Goal: Information Seeking & Learning: Learn about a topic

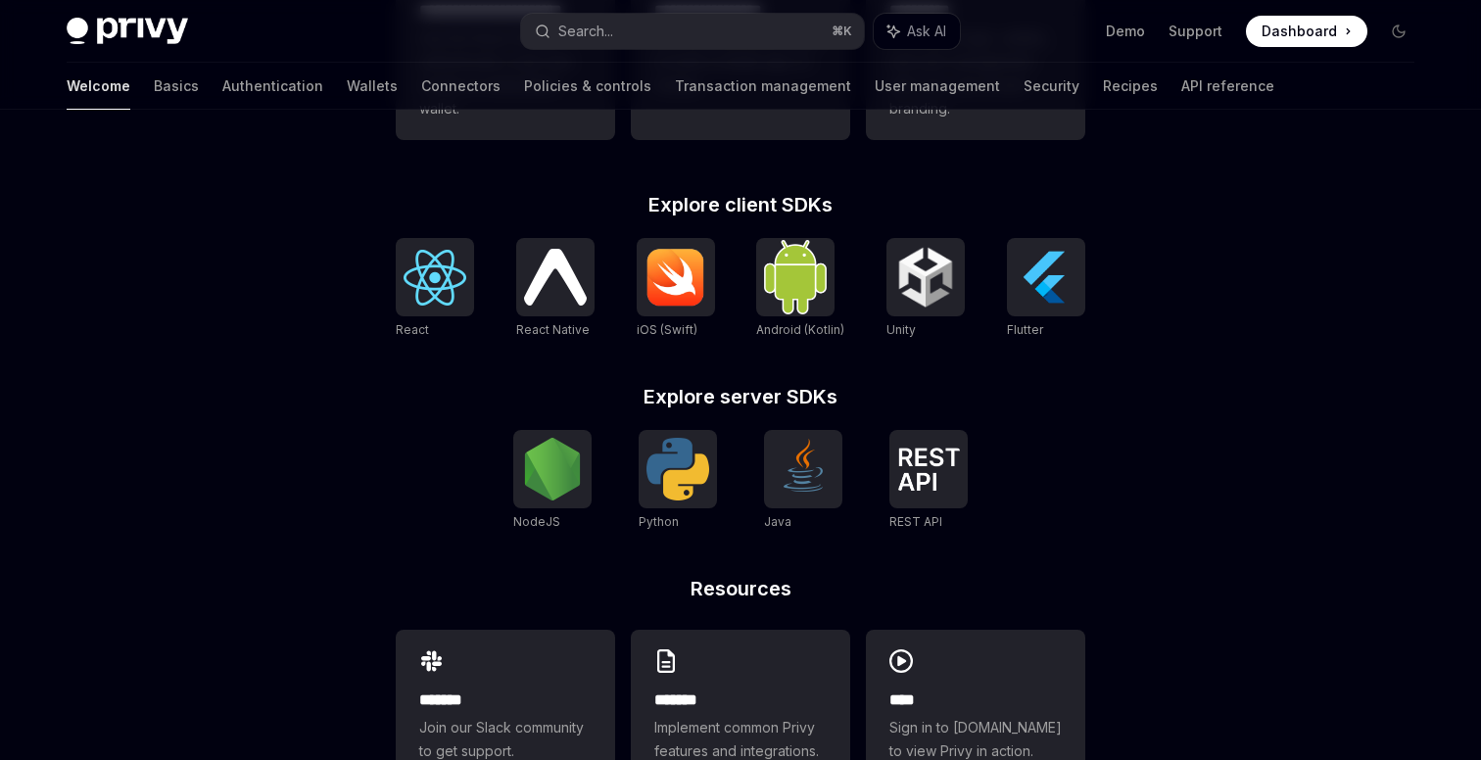
scroll to position [797, 0]
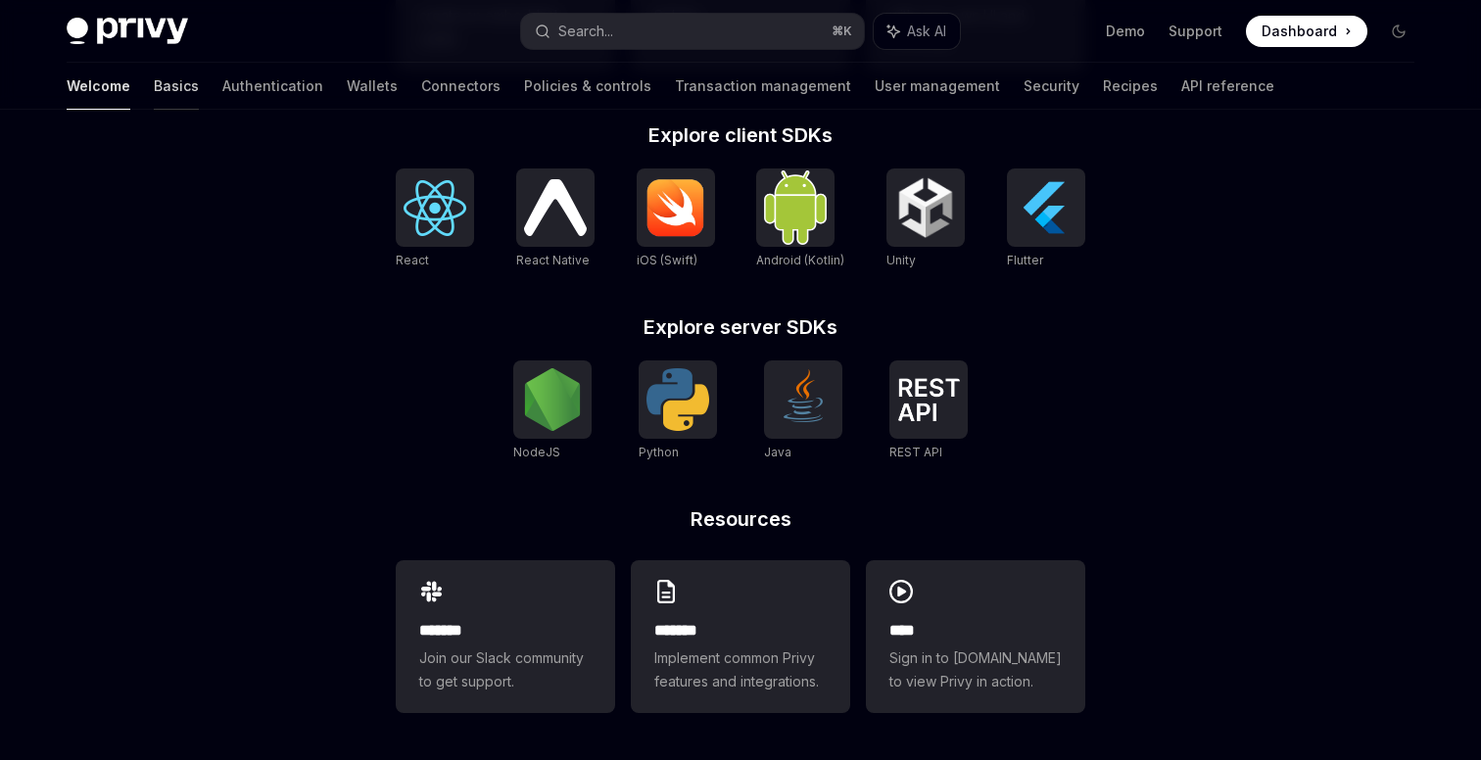
click at [154, 73] on link "Basics" at bounding box center [176, 86] width 45 height 47
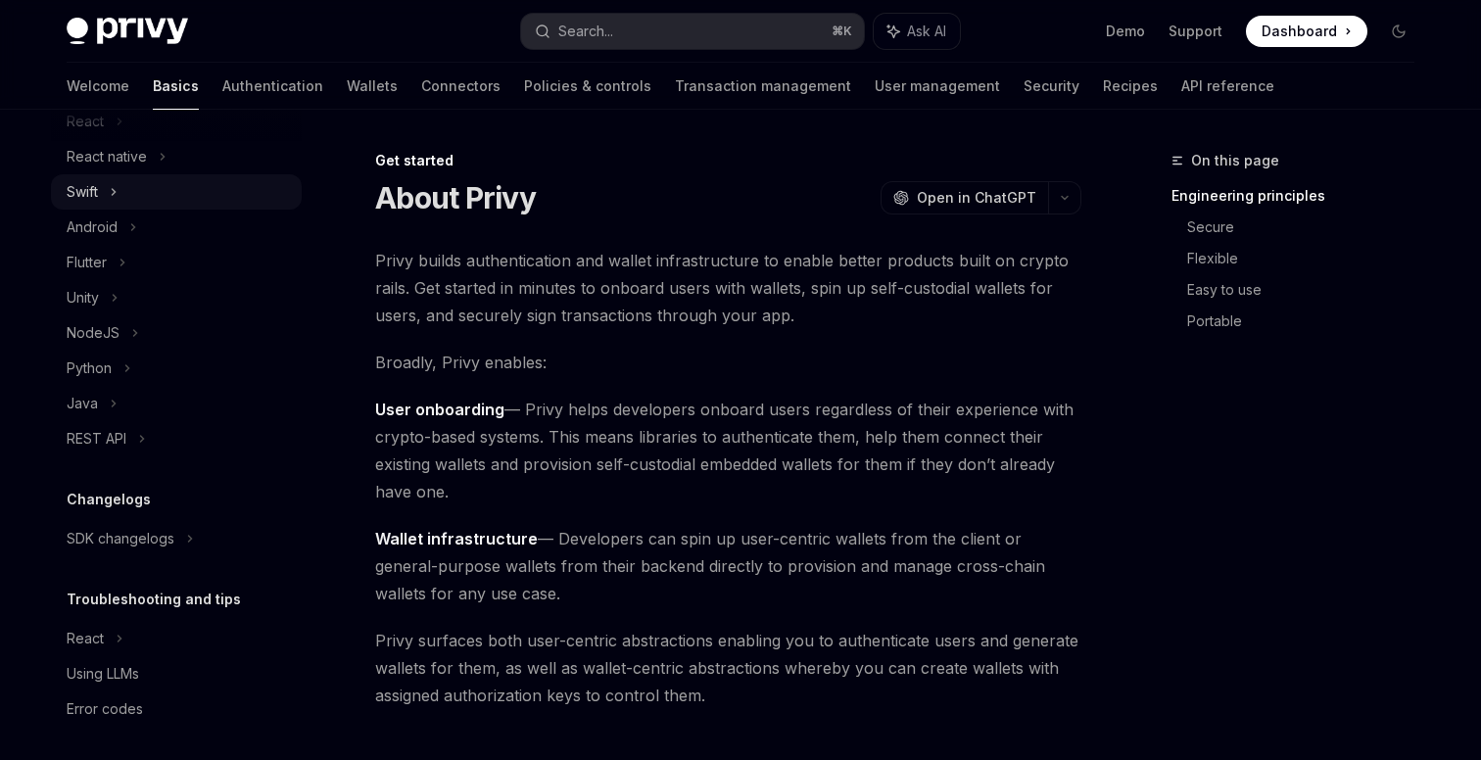
scroll to position [282, 0]
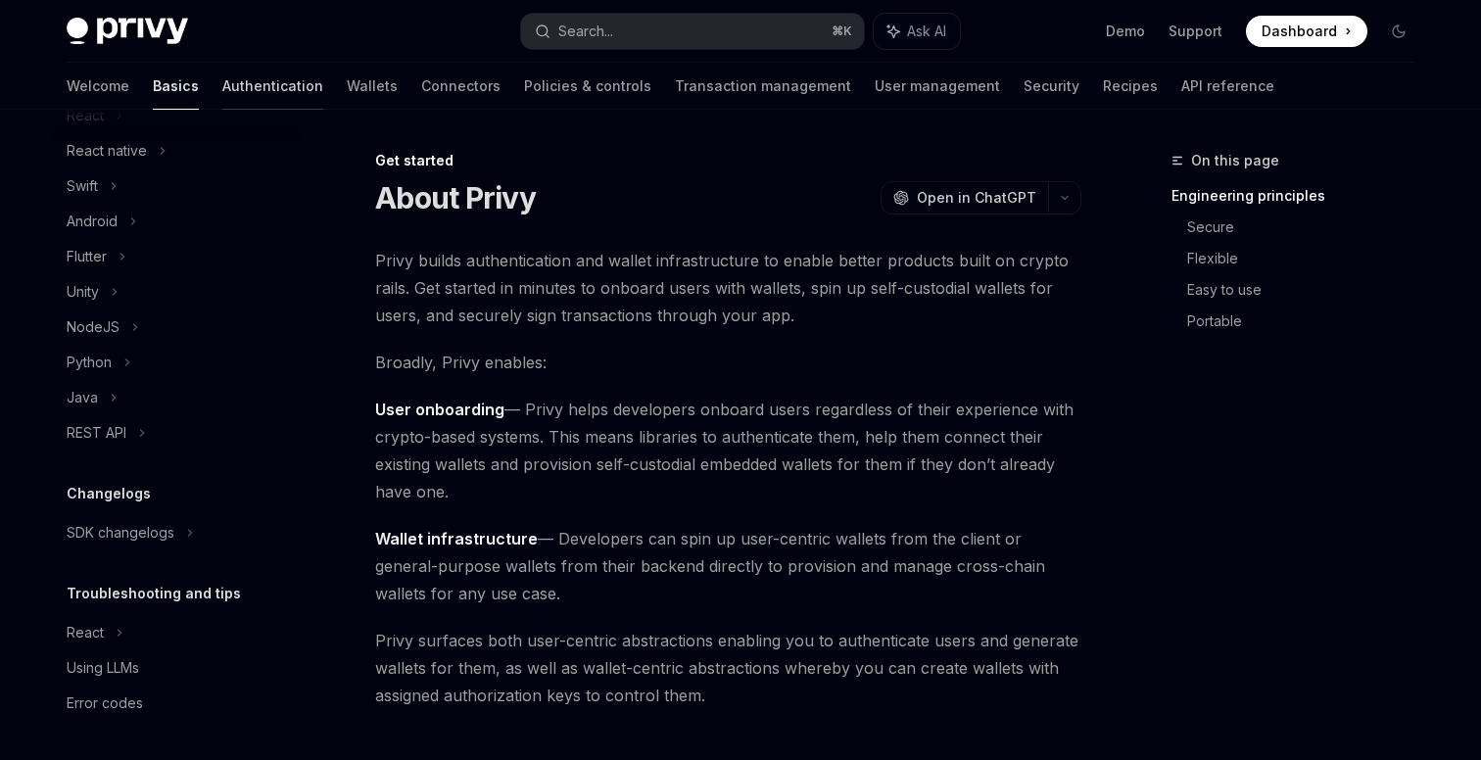
click at [222, 95] on link "Authentication" at bounding box center [272, 86] width 101 height 47
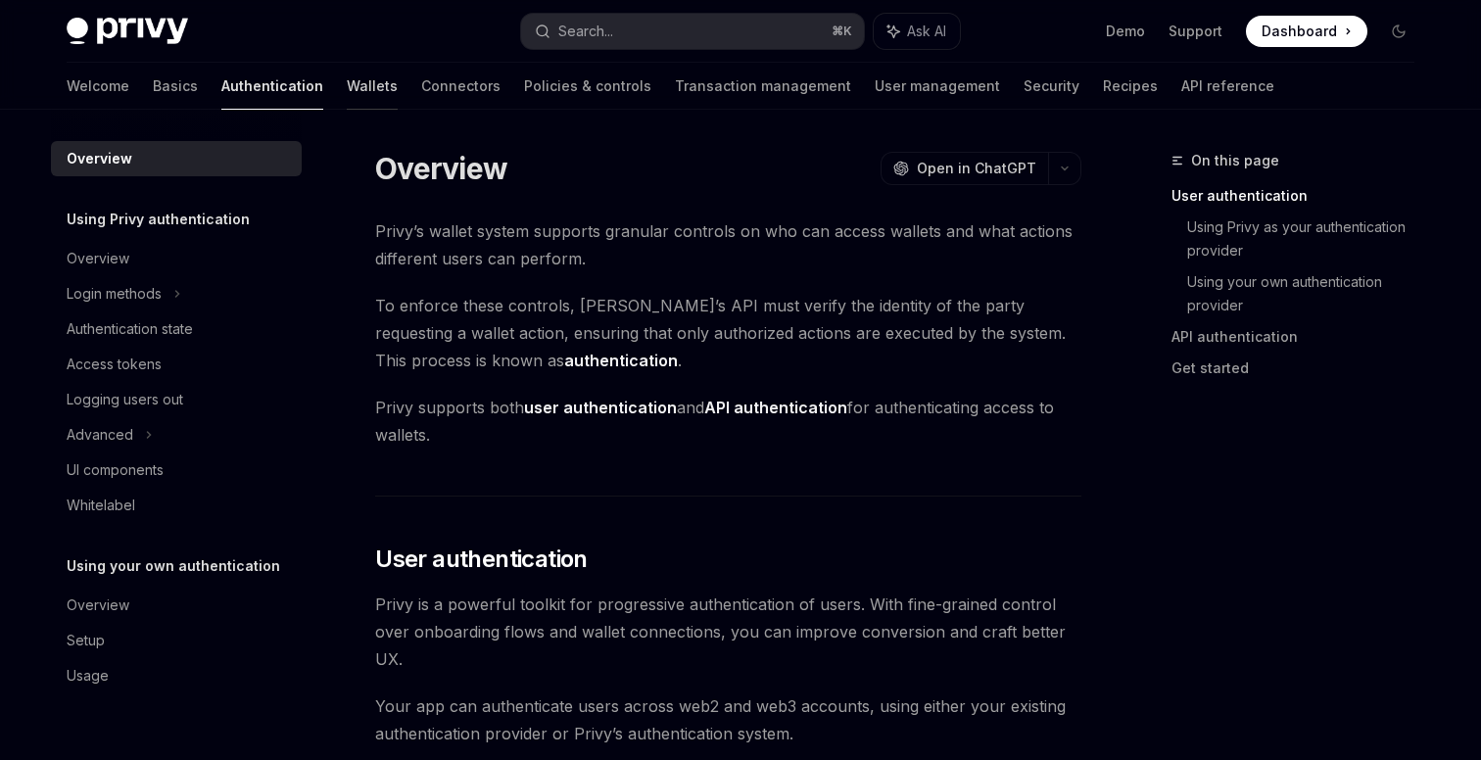
click at [347, 88] on link "Wallets" at bounding box center [372, 86] width 51 height 47
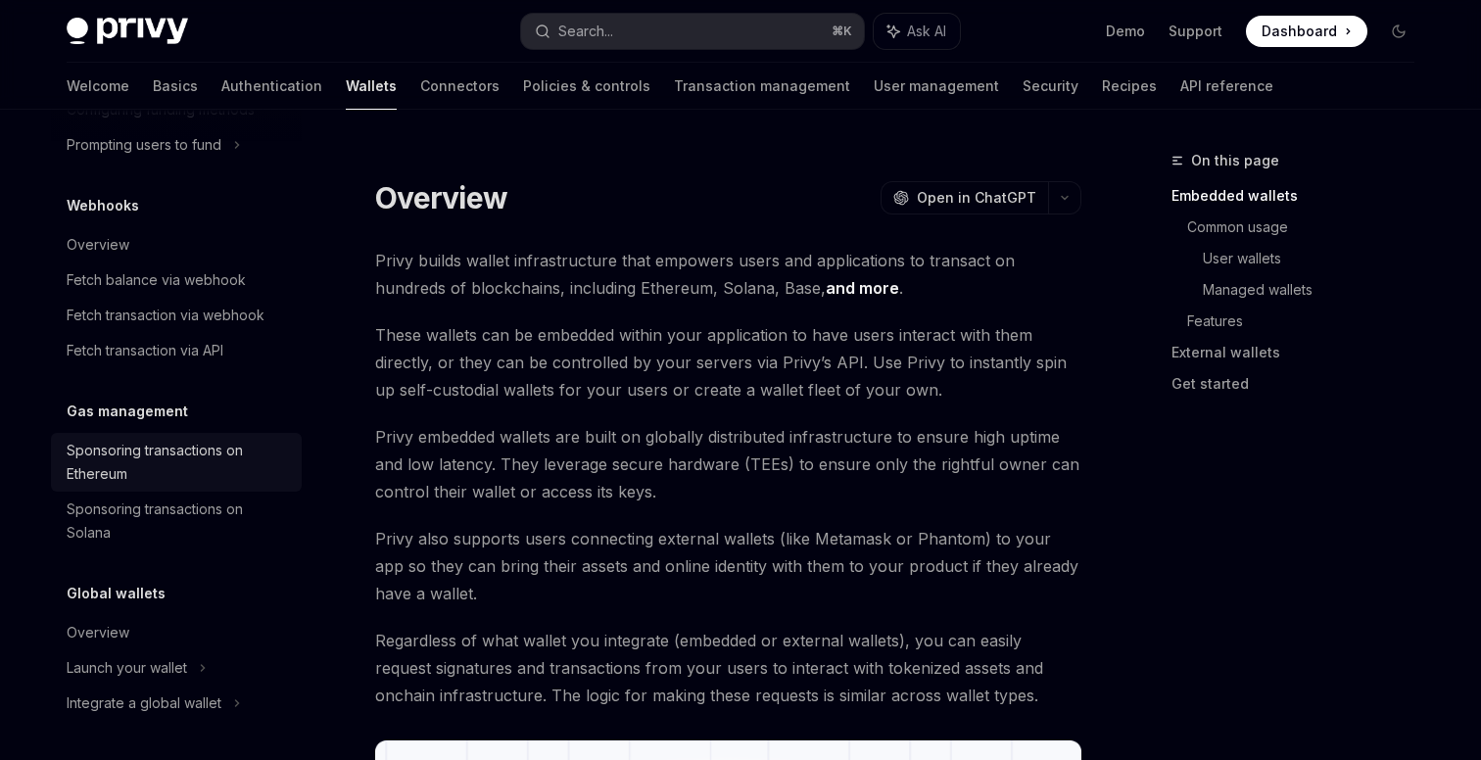
scroll to position [898, 0]
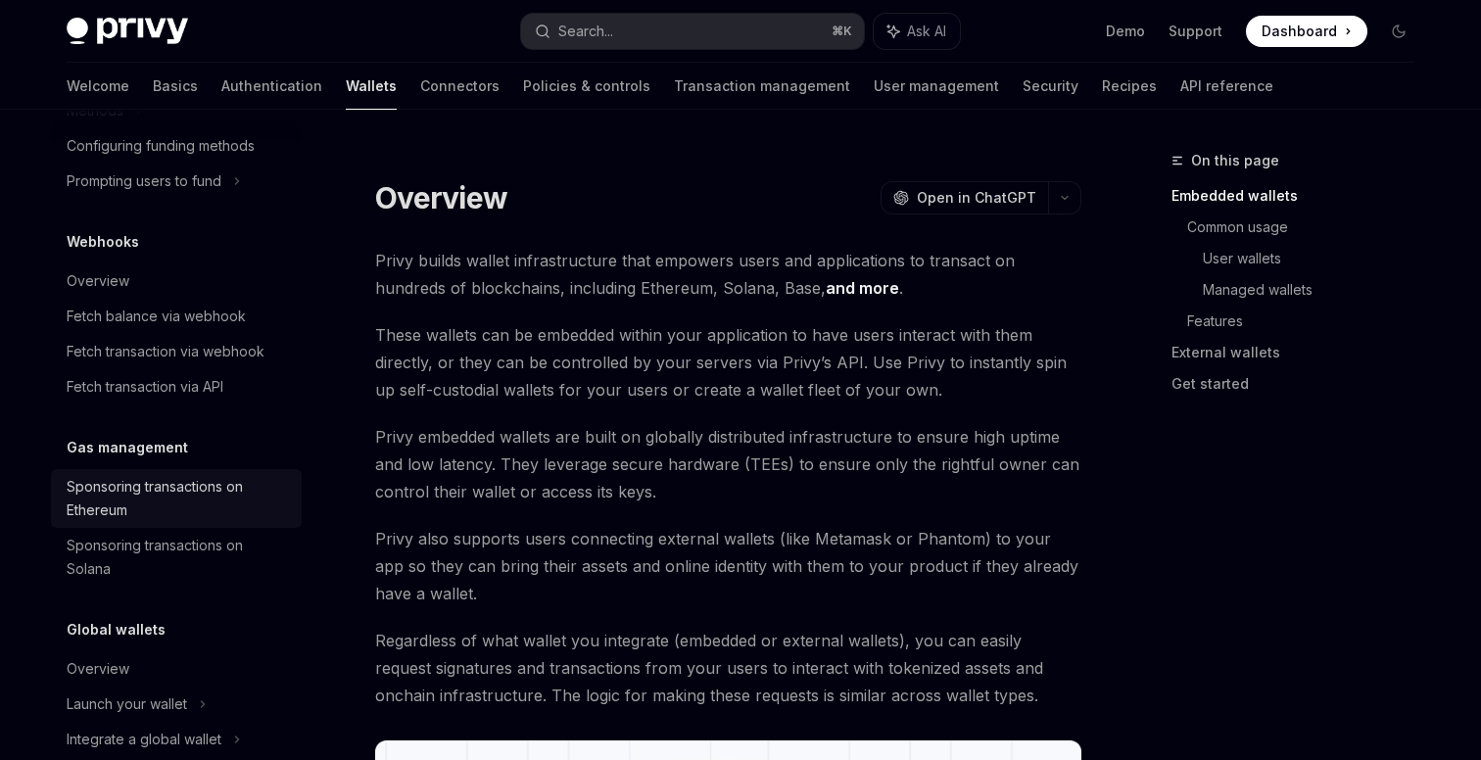
click at [167, 491] on div "Sponsoring transactions on Ethereum" at bounding box center [178, 498] width 223 height 47
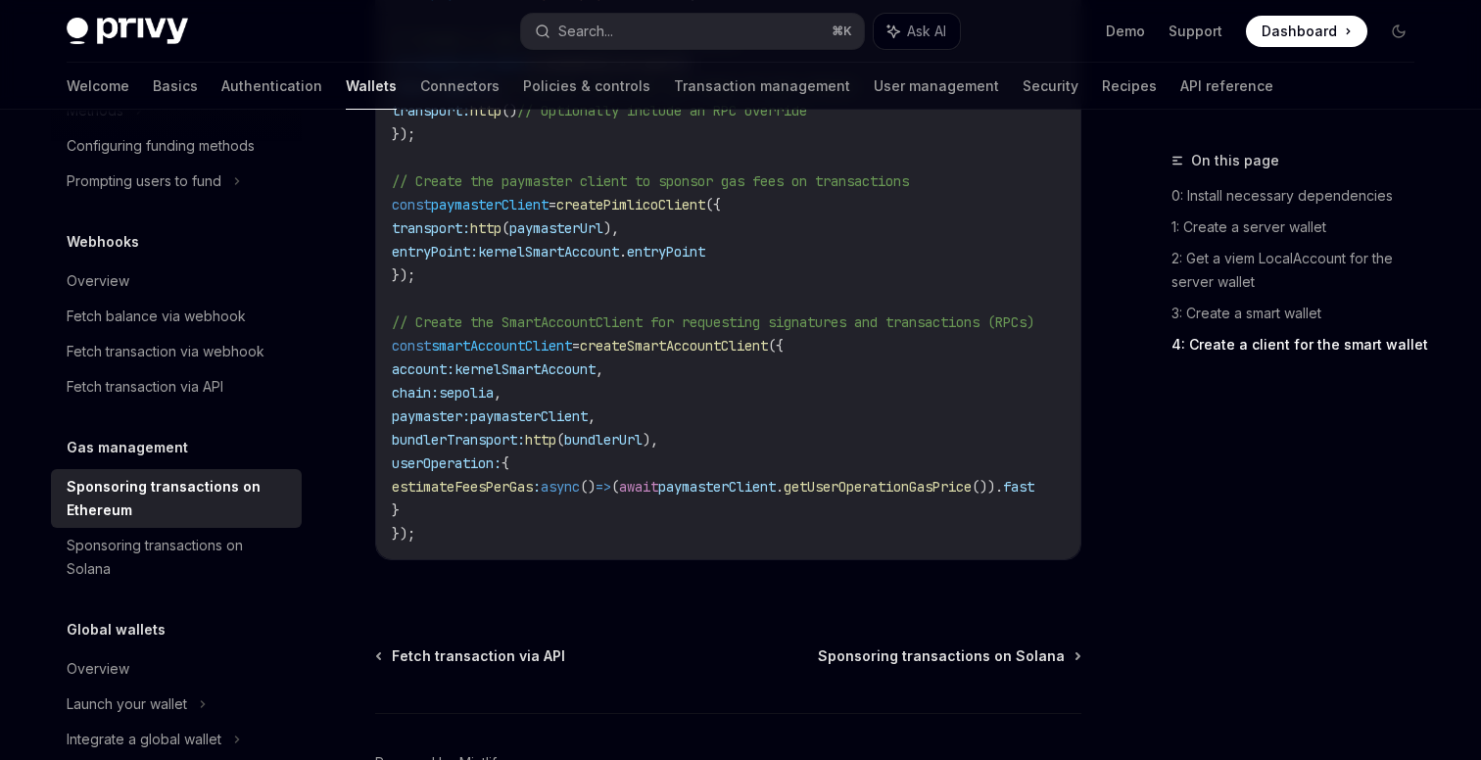
scroll to position [2665, 0]
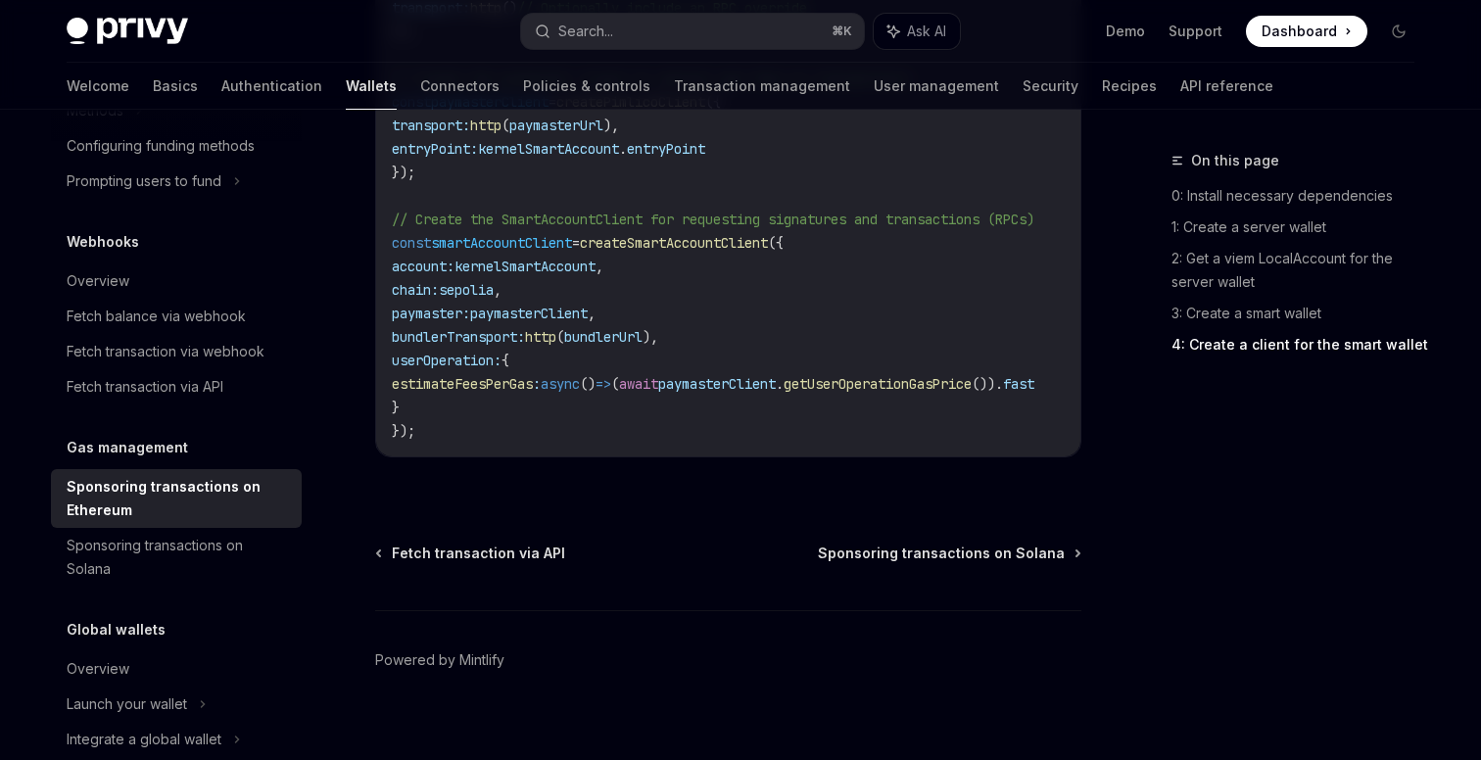
click at [1316, 18] on span at bounding box center [1306, 31] width 121 height 31
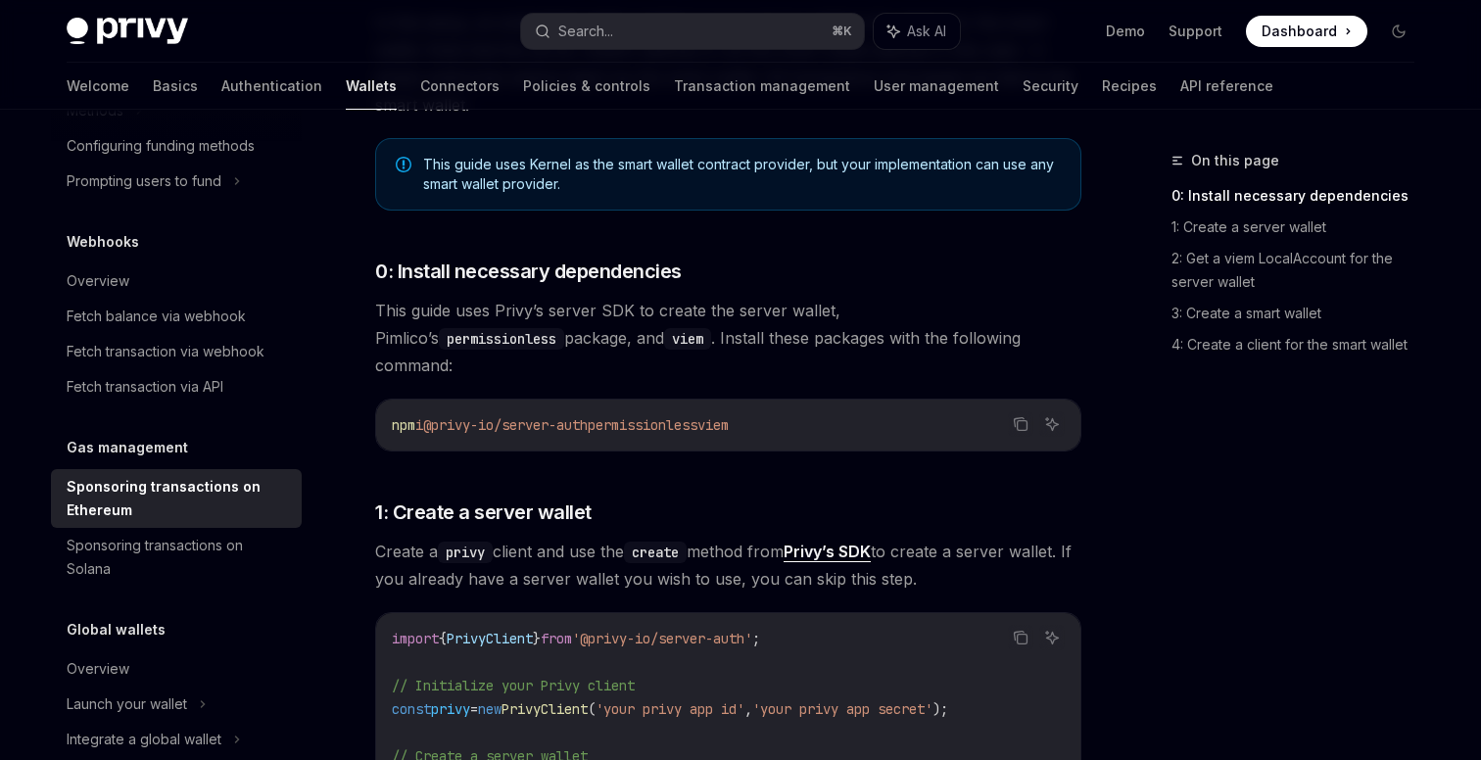
scroll to position [0, 0]
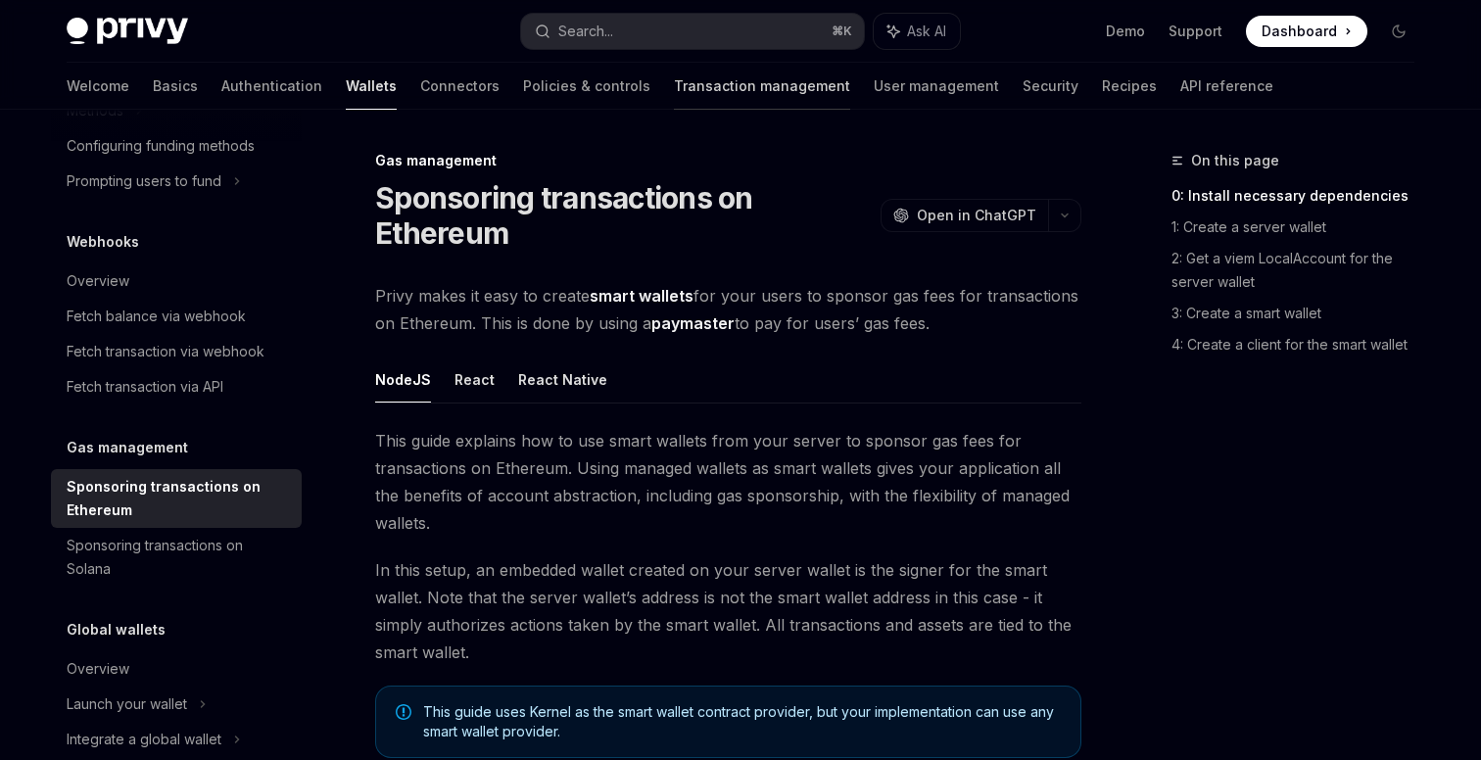
click at [674, 99] on link "Transaction management" at bounding box center [762, 86] width 176 height 47
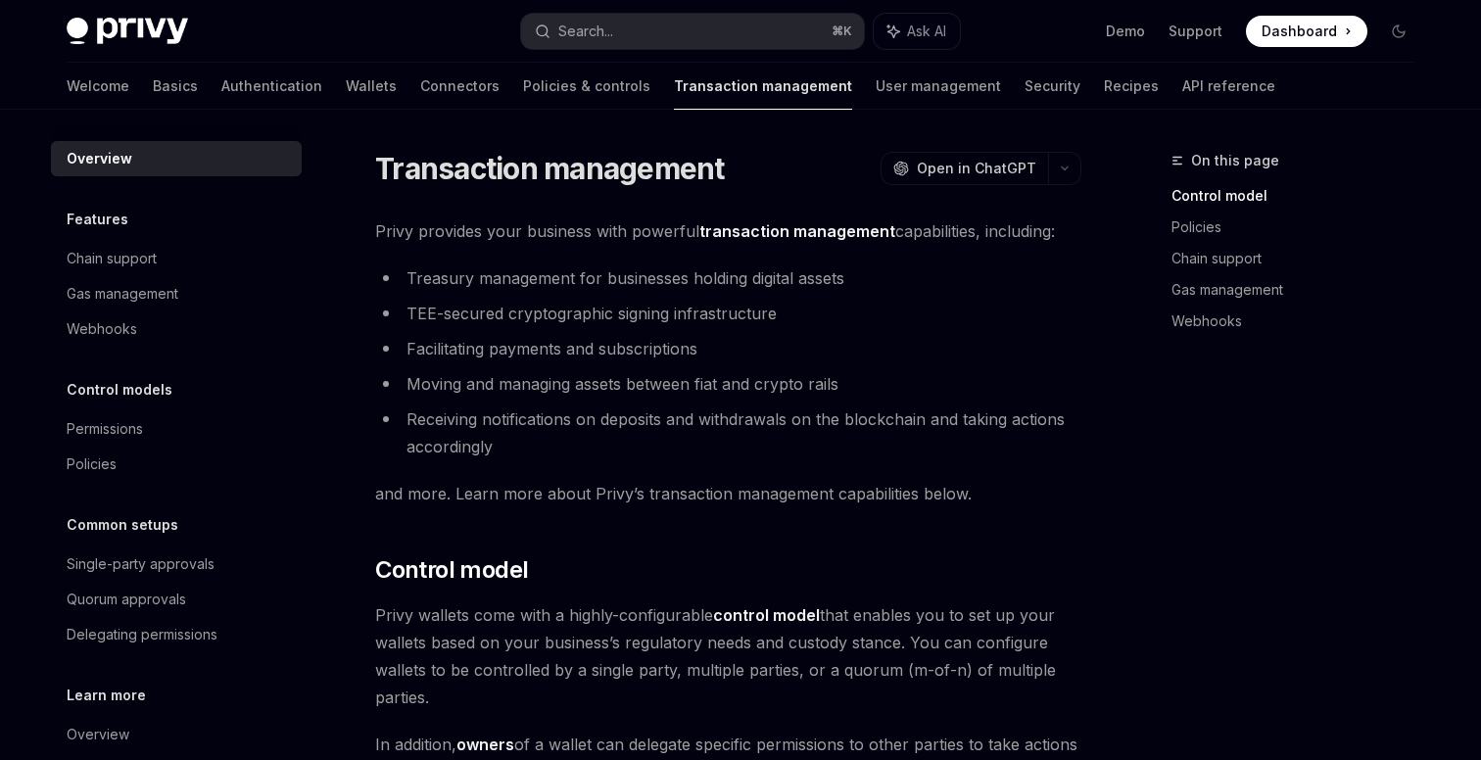
type textarea "*"
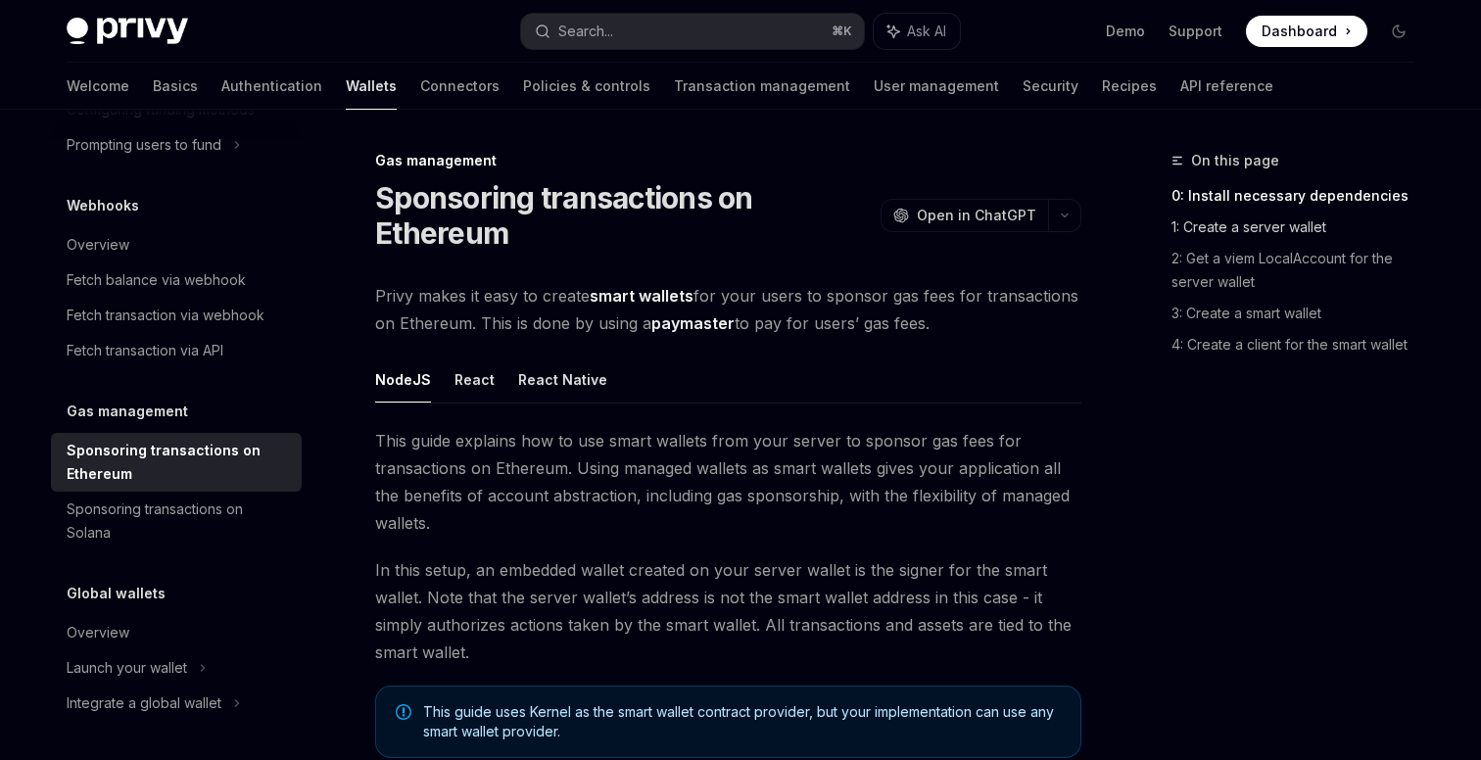
click at [1196, 225] on link "1: Create a server wallet" at bounding box center [1301, 227] width 259 height 31
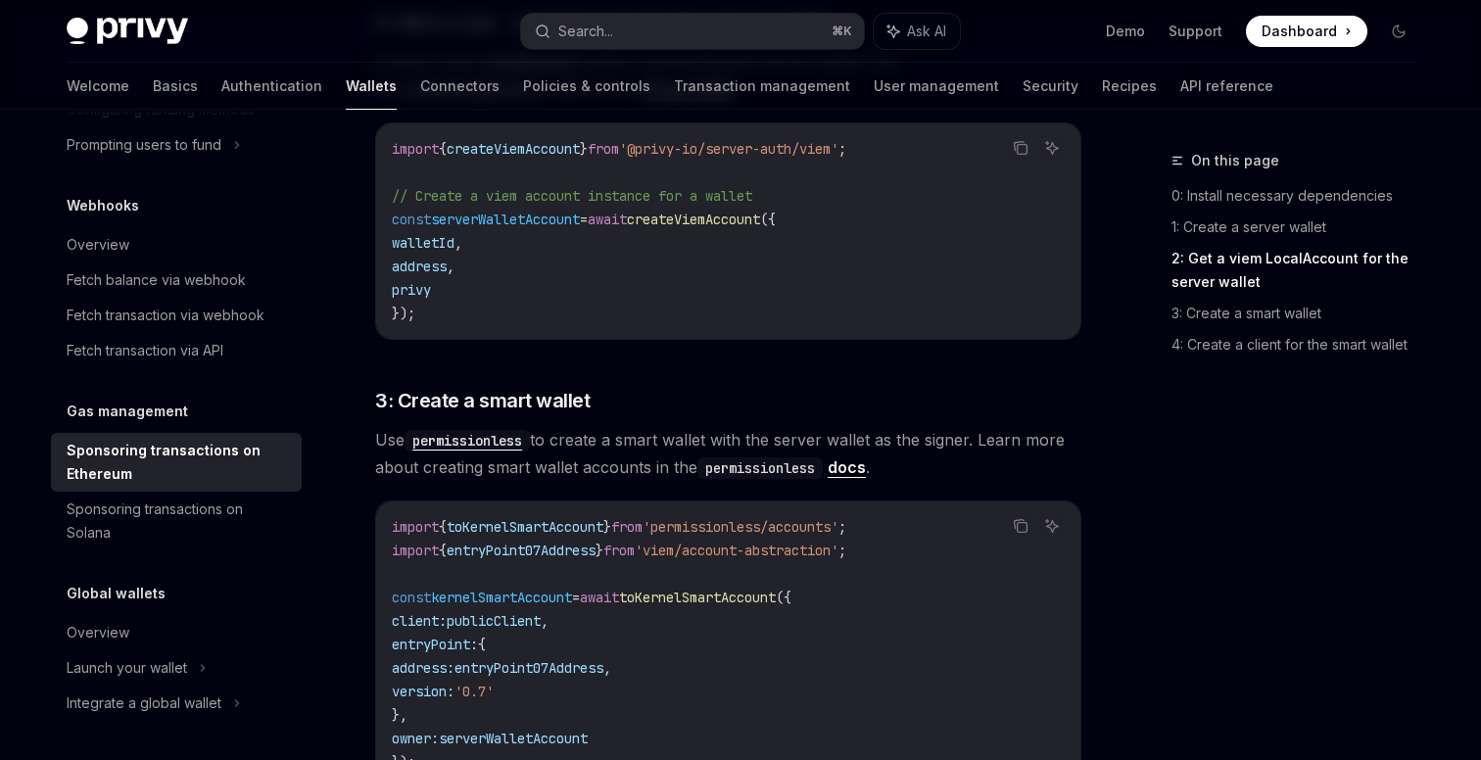
scroll to position [1485, 0]
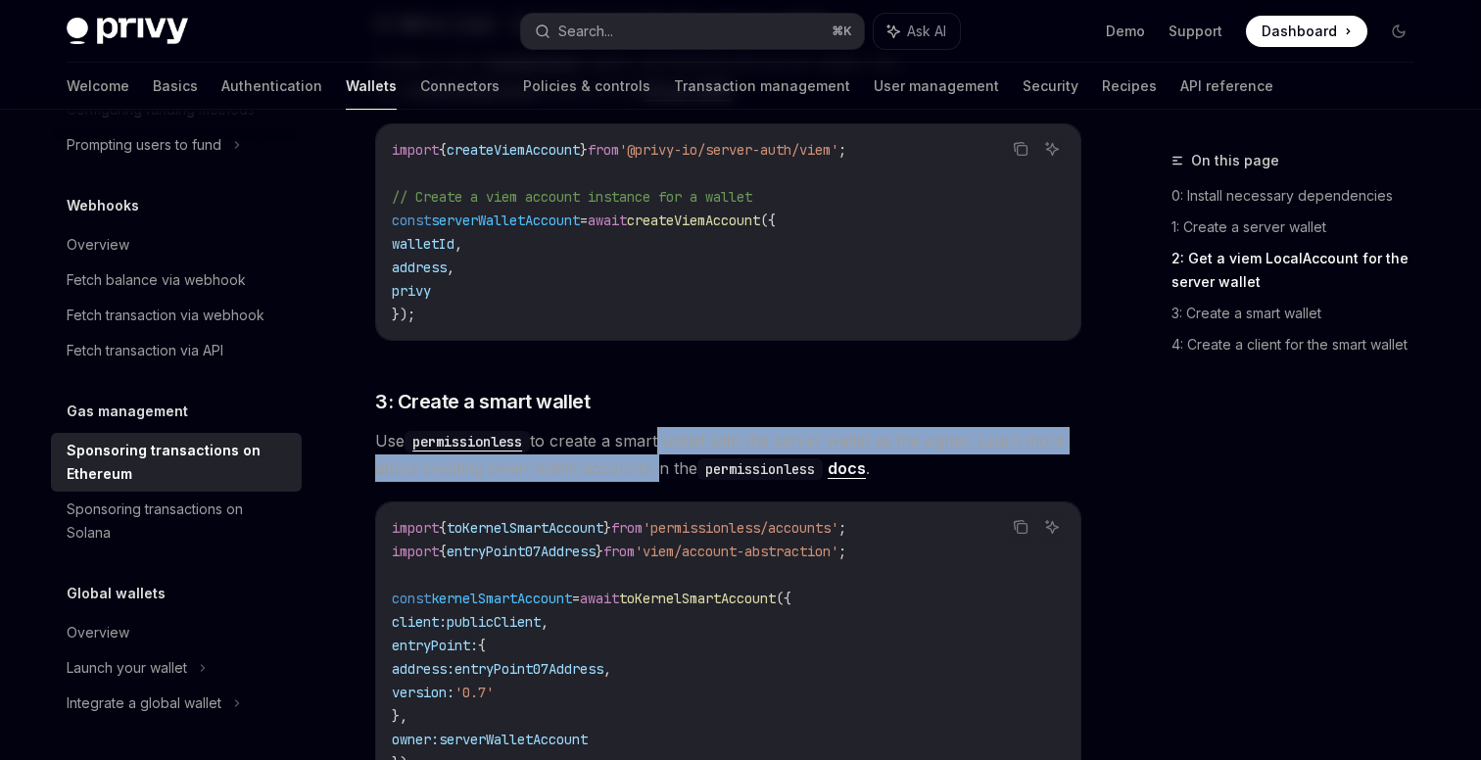
drag, startPoint x: 663, startPoint y: 413, endPoint x: 654, endPoint y: 443, distance: 30.7
click at [654, 443] on span "Use permissionless to create a smart wallet with the server wallet as the signe…" at bounding box center [728, 454] width 706 height 55
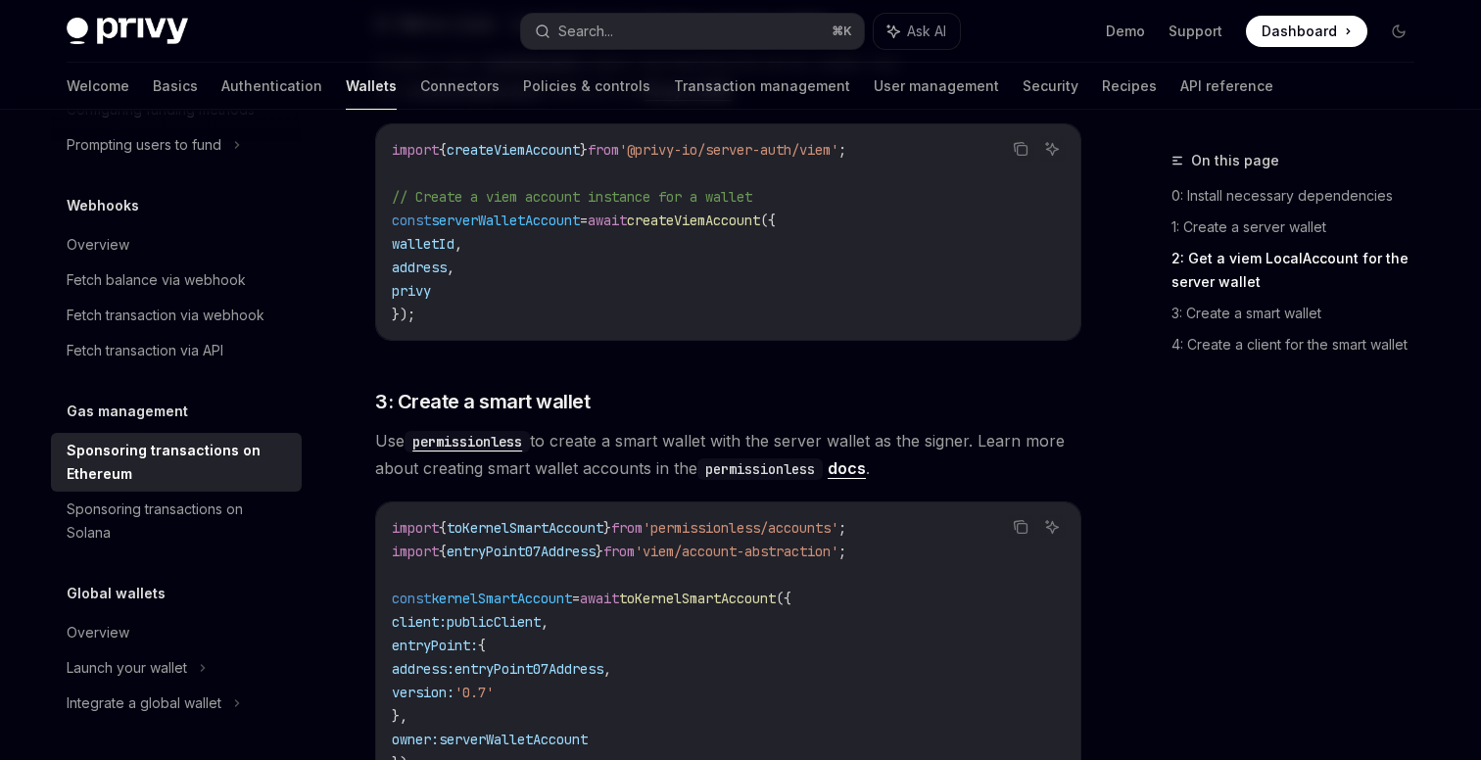
click at [844, 458] on link "docs" at bounding box center [847, 468] width 38 height 21
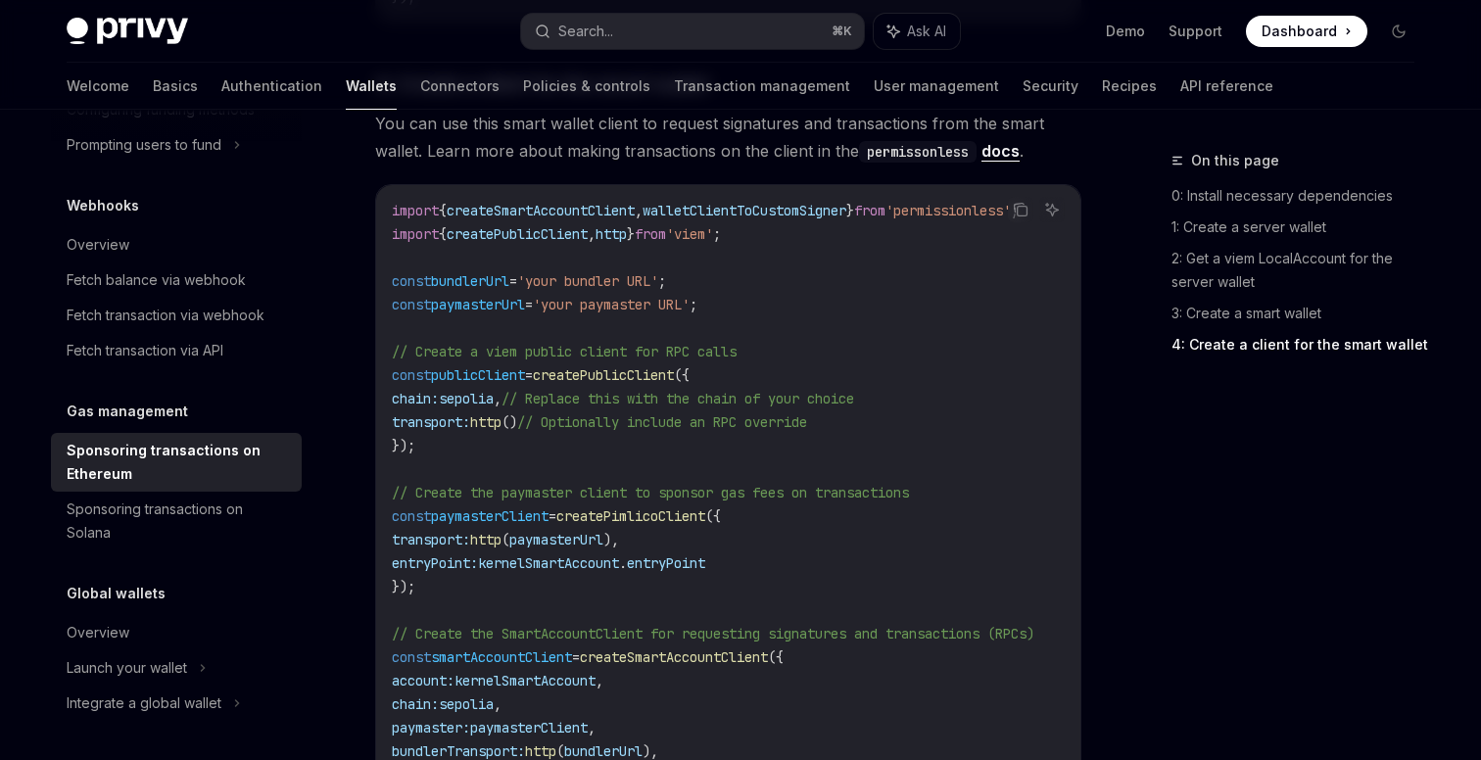
scroll to position [2256, 0]
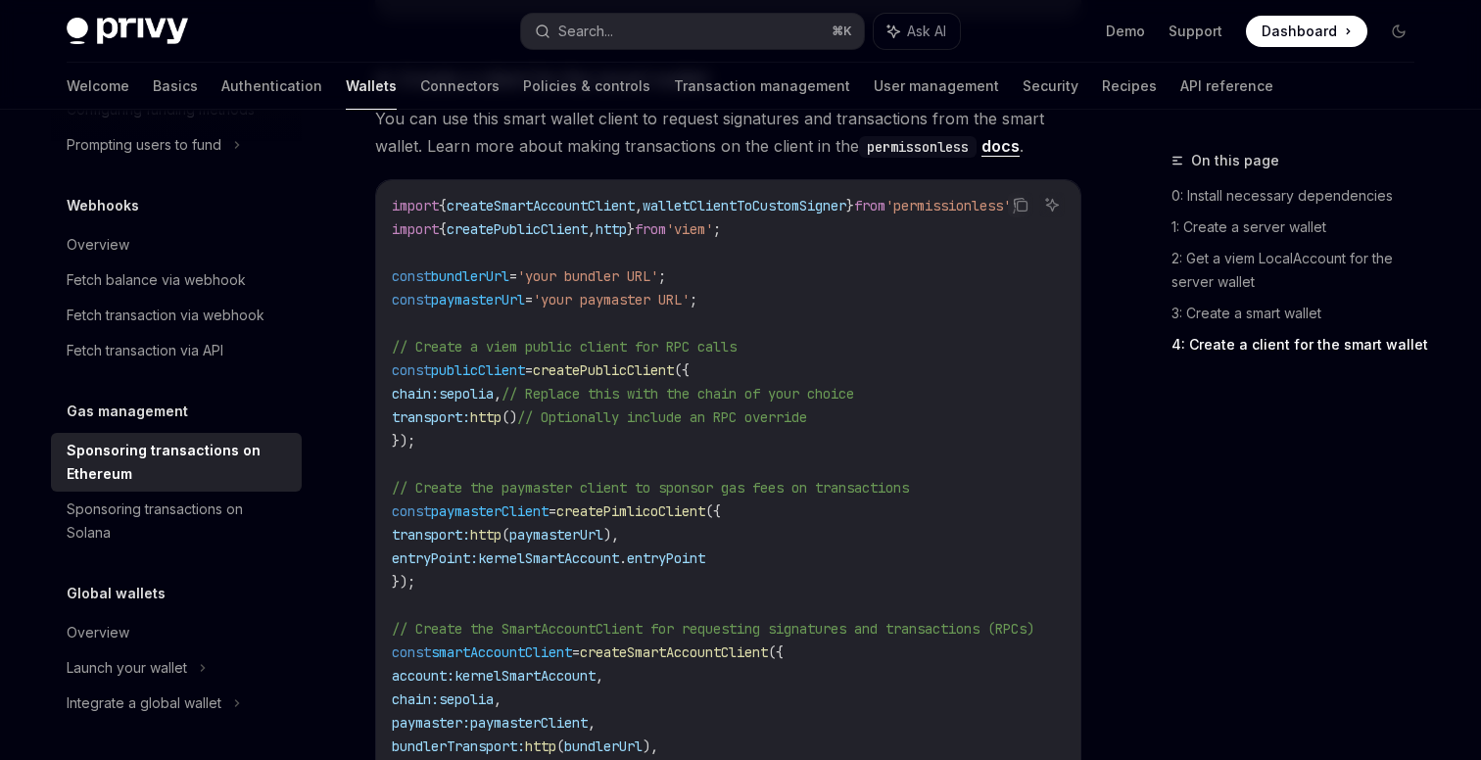
click at [671, 503] on span "createPimlicoClient" at bounding box center [630, 512] width 149 height 18
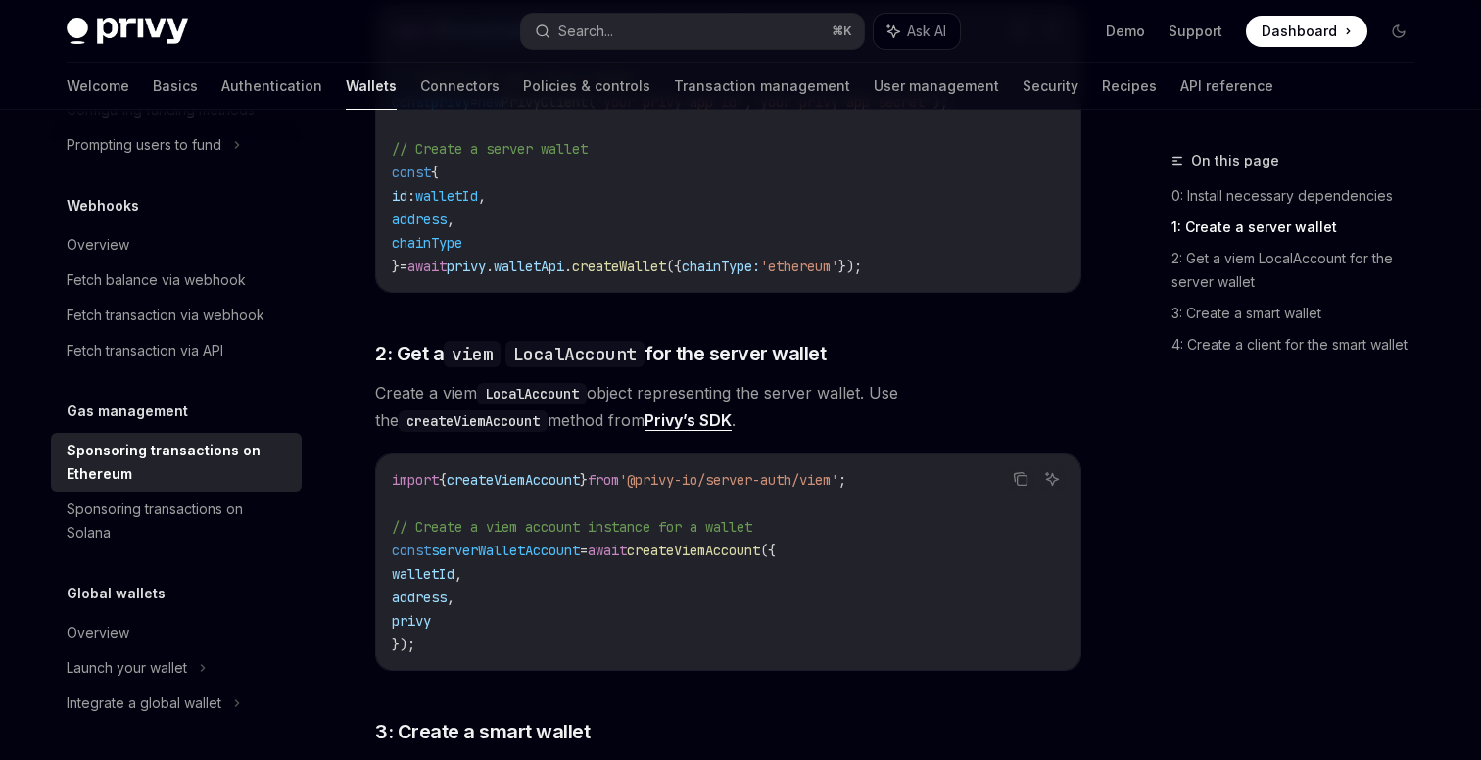
scroll to position [1162, 0]
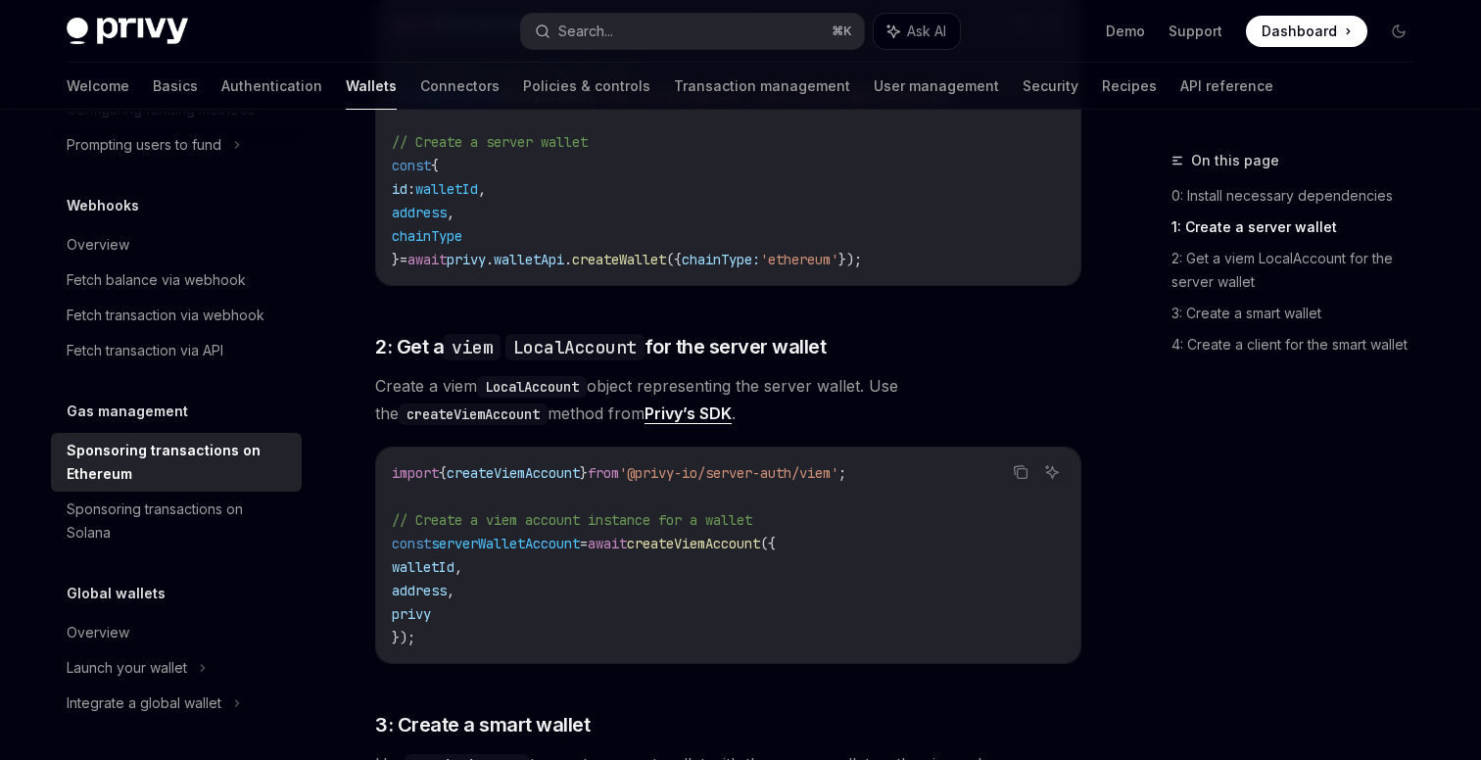
click at [492, 535] on span "serverWalletAccount" at bounding box center [505, 544] width 149 height 18
click at [625, 505] on code "import { createViemAccount } from '@privy-io/server-auth/viem' ; // Create a vi…" at bounding box center [728, 555] width 673 height 188
click at [713, 535] on span "createViemAccount" at bounding box center [693, 544] width 133 height 18
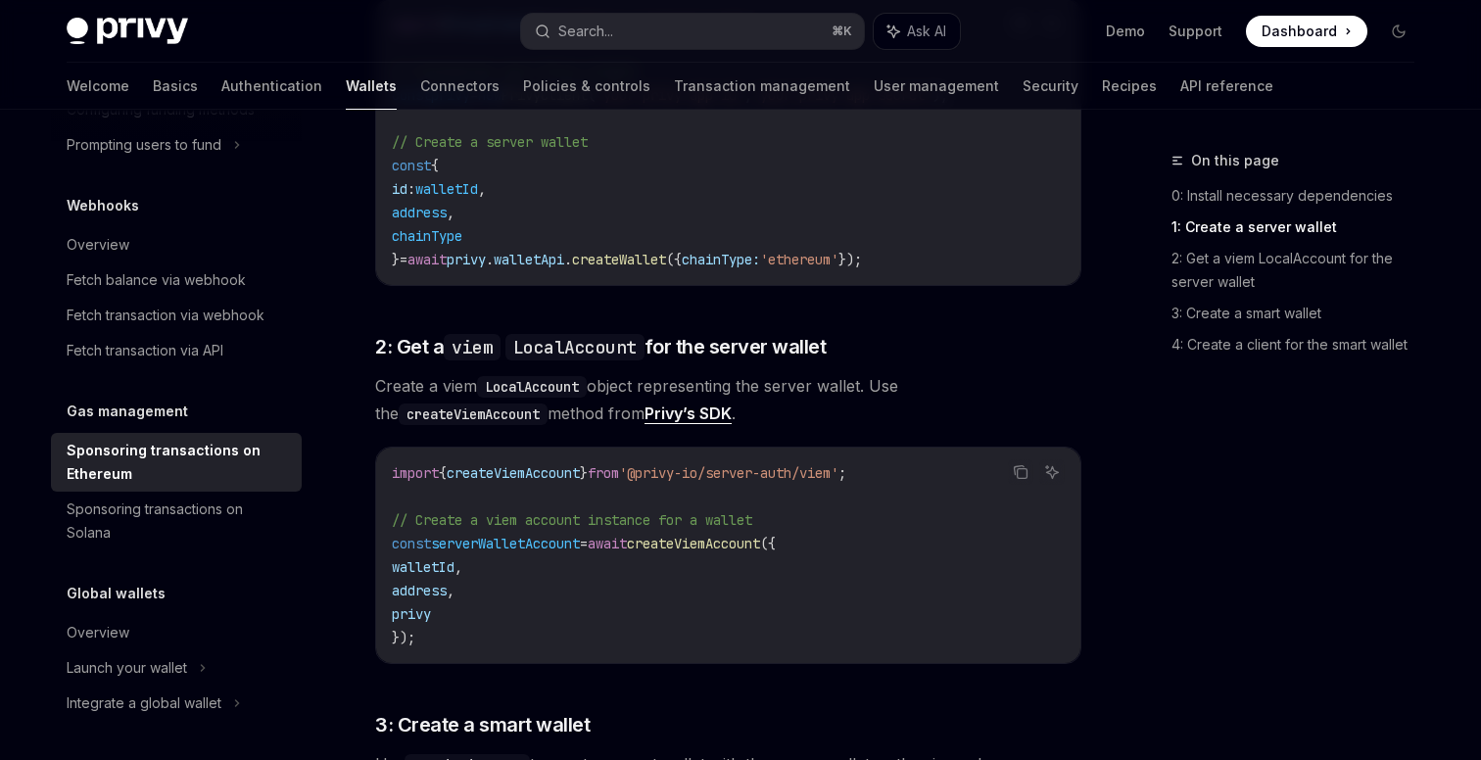
click at [713, 535] on span "createViemAccount" at bounding box center [693, 544] width 133 height 18
click at [507, 535] on span "serverWalletAccount" at bounding box center [505, 544] width 149 height 18
click at [723, 535] on span "createViemAccount" at bounding box center [693, 544] width 133 height 18
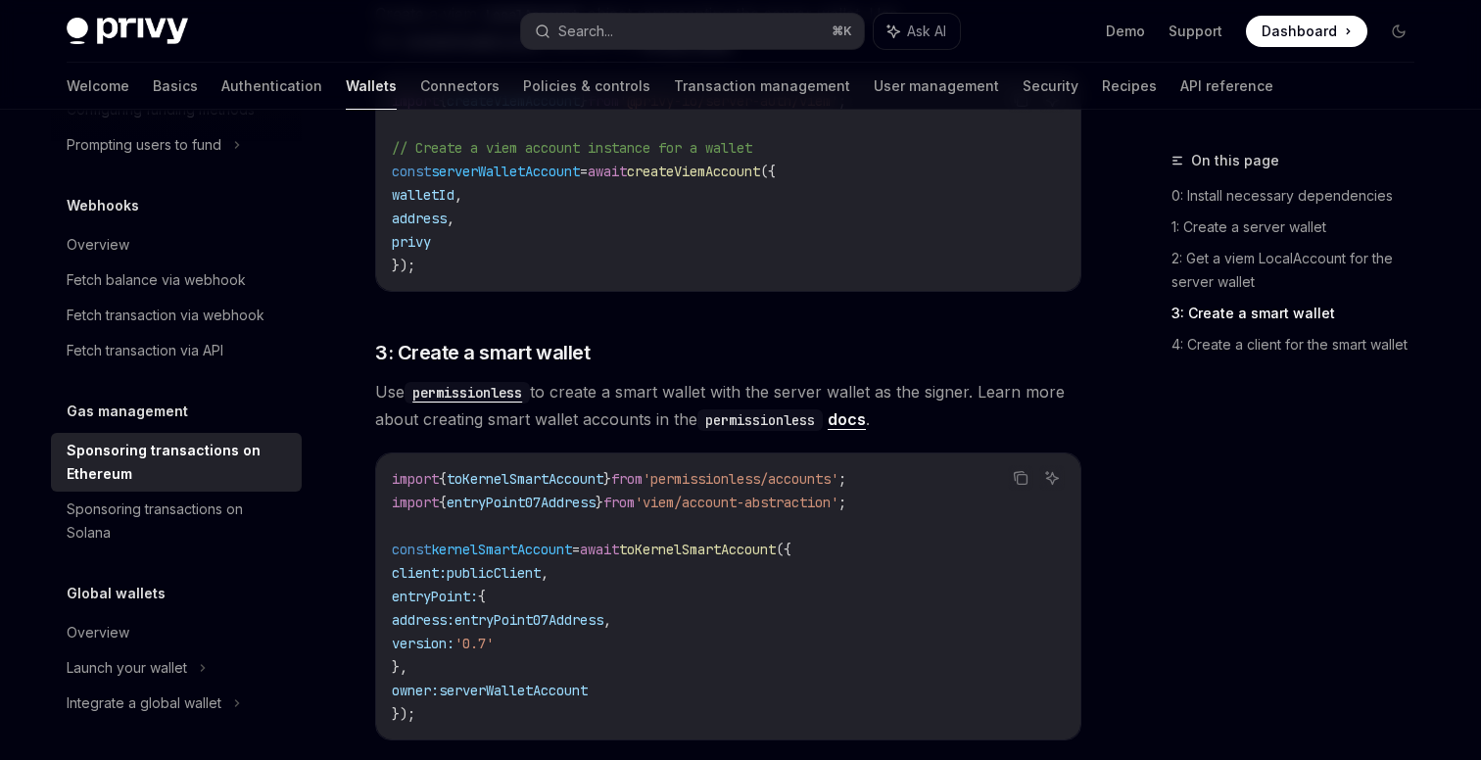
scroll to position [1754, 0]
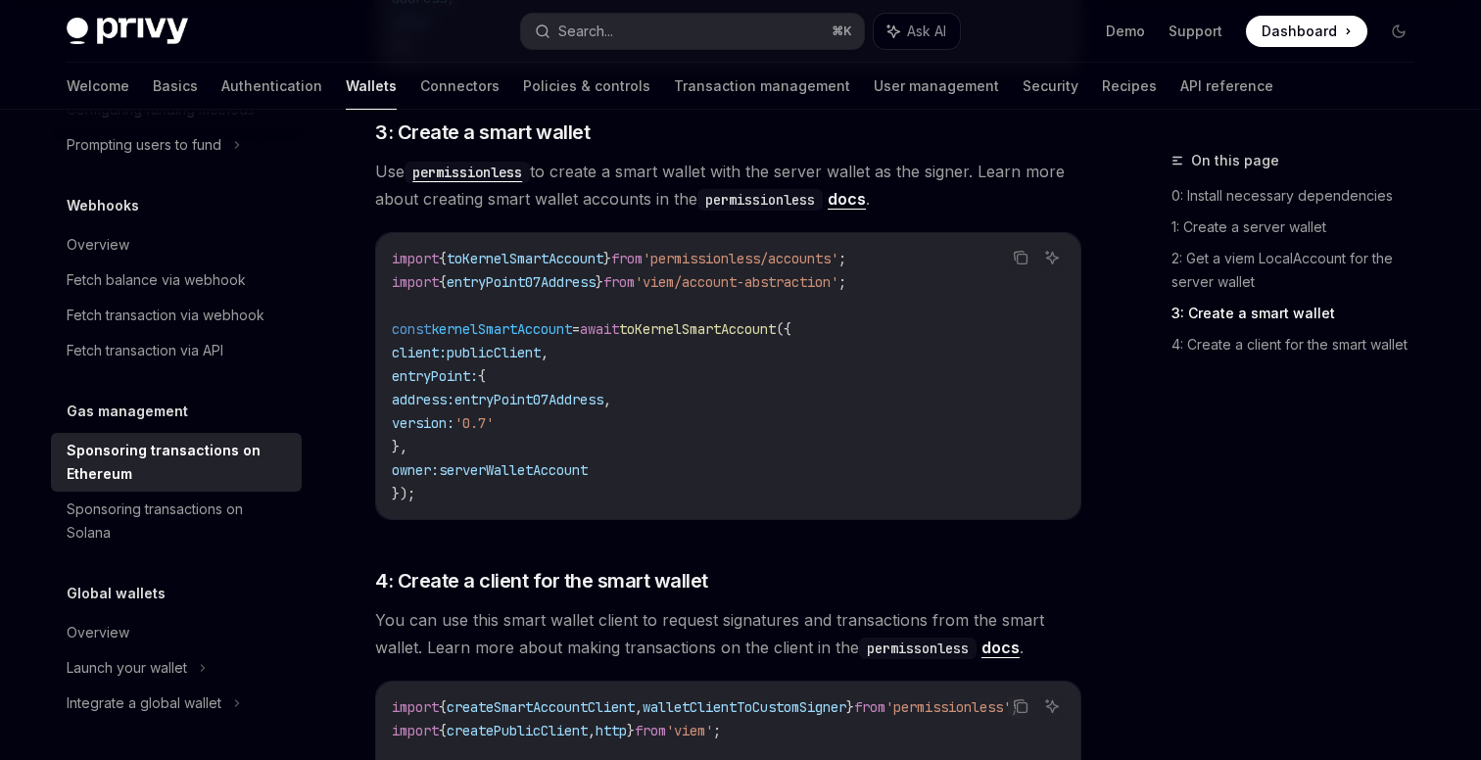
click at [596, 391] on span "entryPoint07Address" at bounding box center [529, 400] width 149 height 18
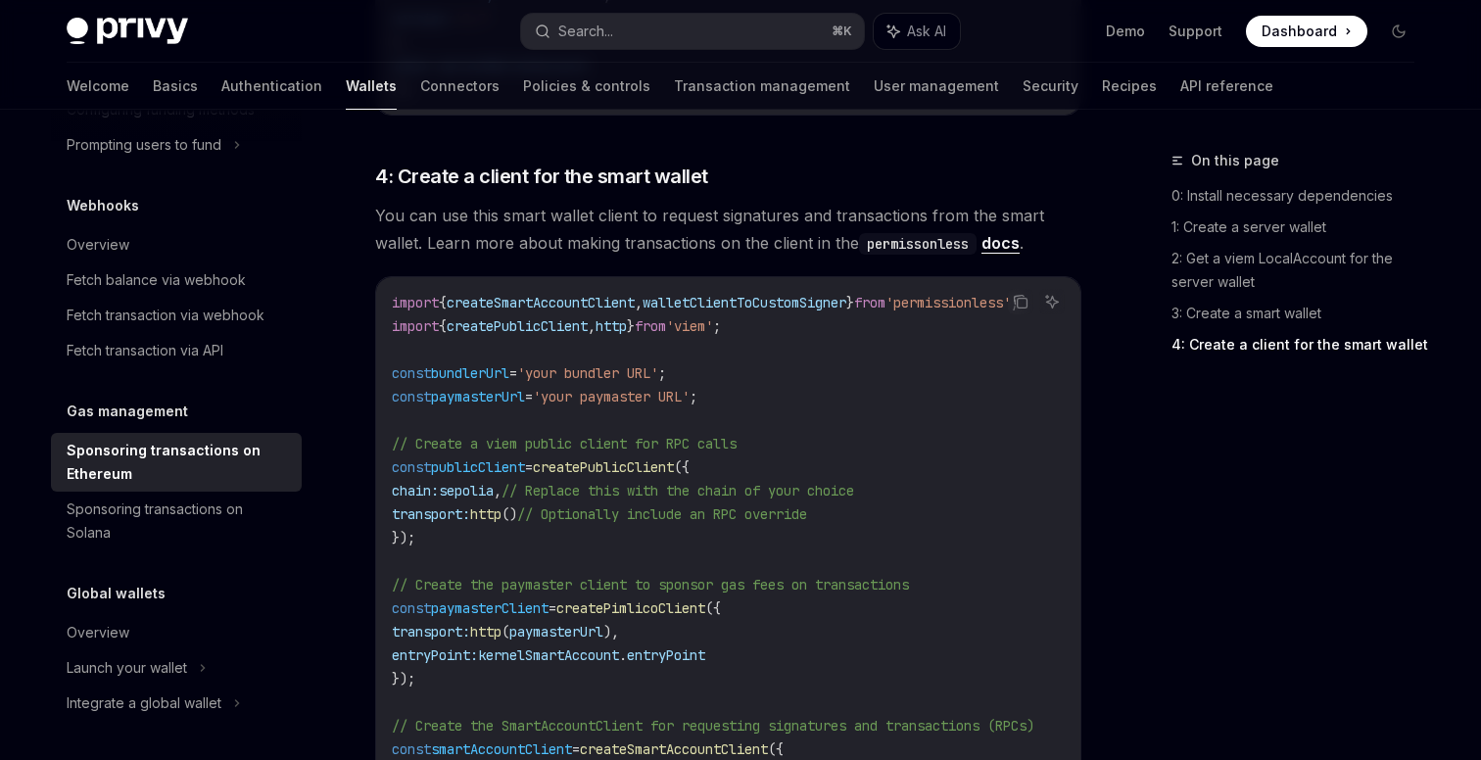
scroll to position [2158, 0]
click at [652, 389] on span "'your paymaster URL'" at bounding box center [611, 398] width 157 height 18
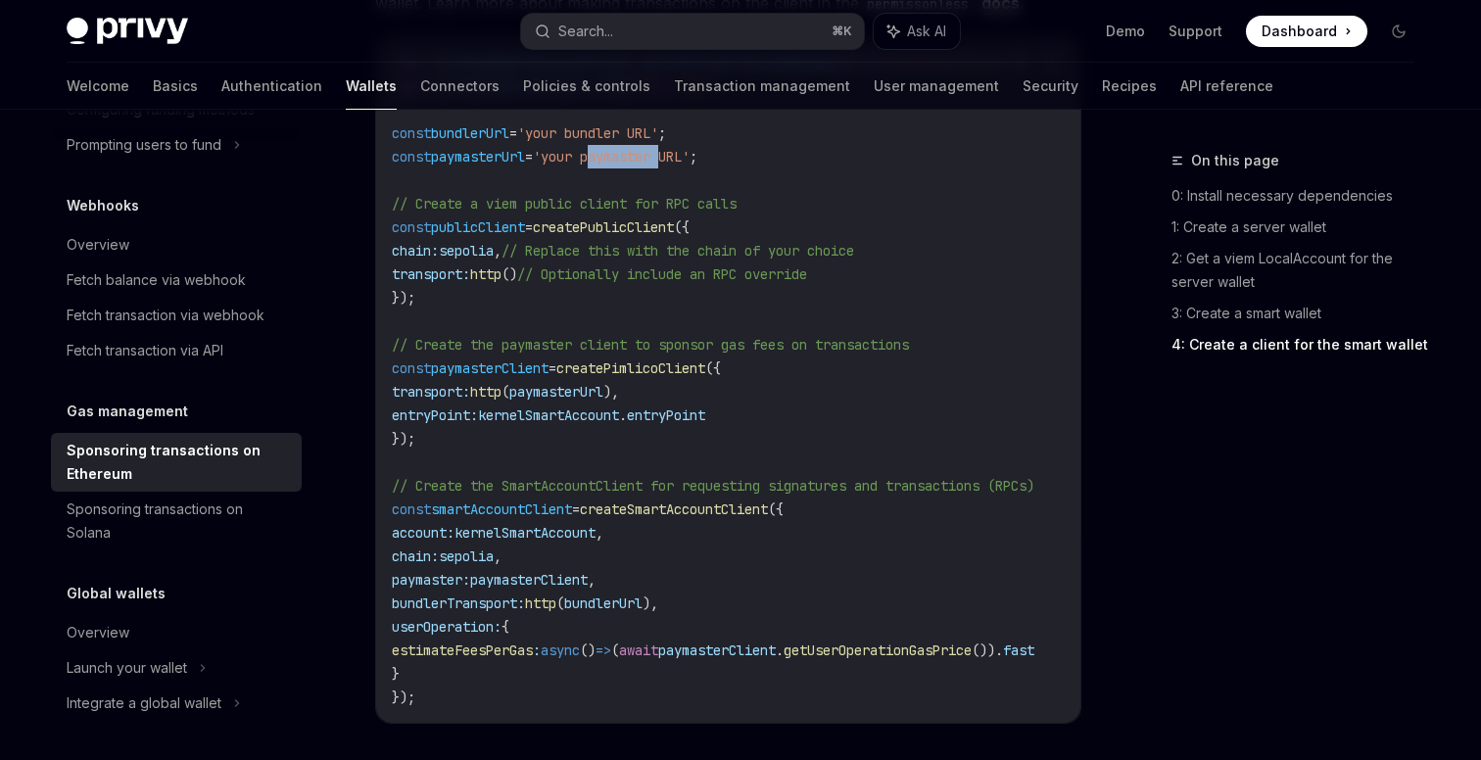
scroll to position [2400, 0]
click at [696, 359] on span "createPimlicoClient" at bounding box center [630, 368] width 149 height 18
click at [603, 382] on span "paymasterUrl" at bounding box center [556, 391] width 94 height 18
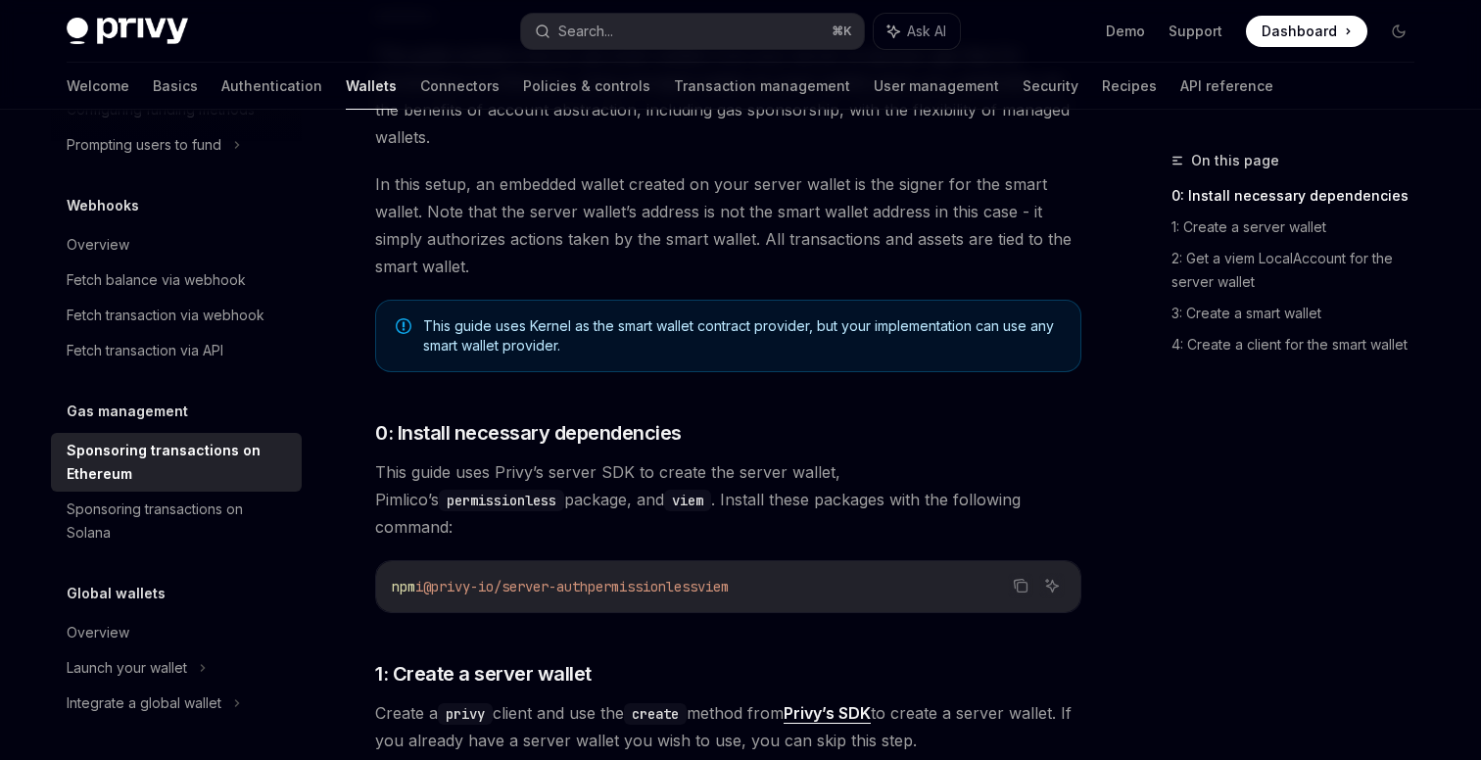
scroll to position [0, 0]
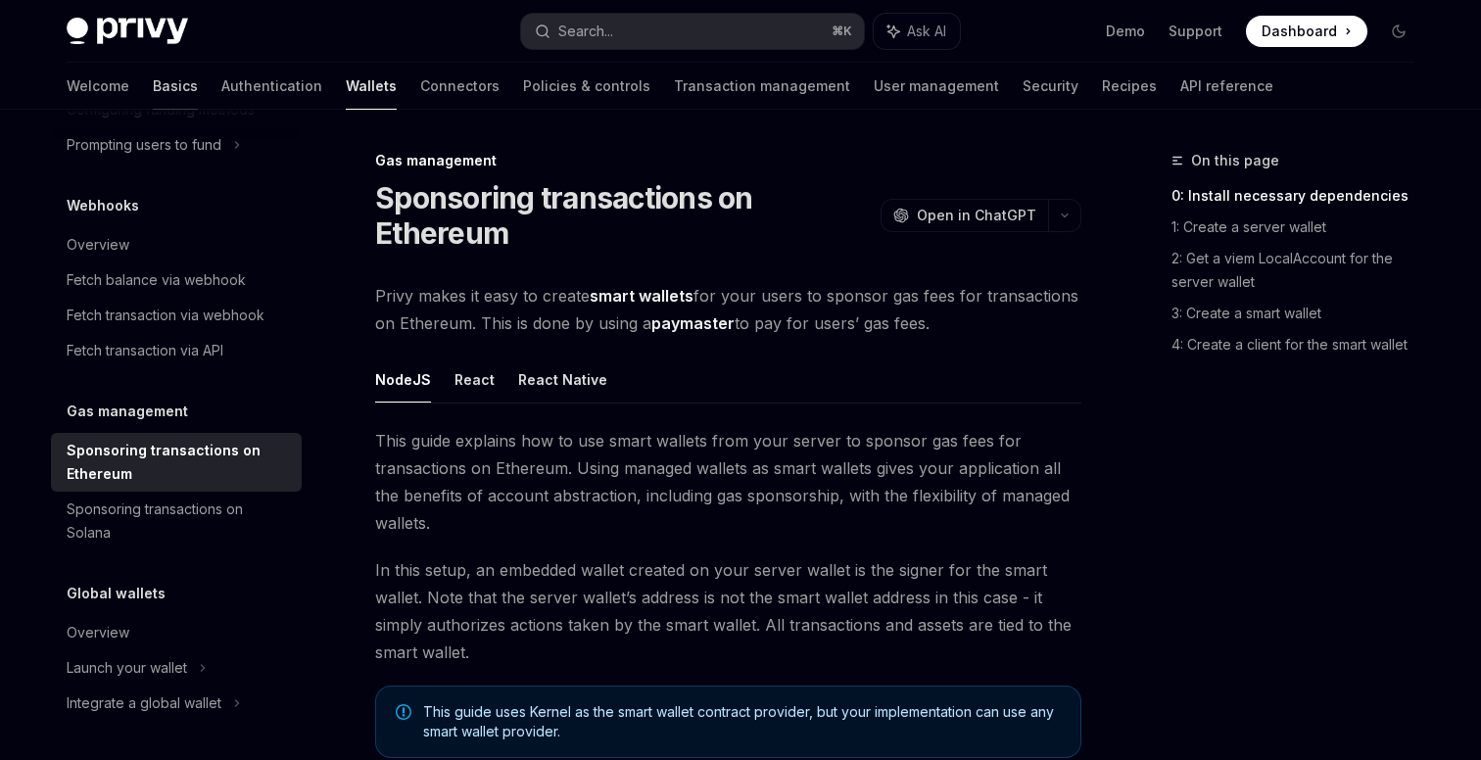
click at [153, 92] on link "Basics" at bounding box center [175, 86] width 45 height 47
type textarea "*"
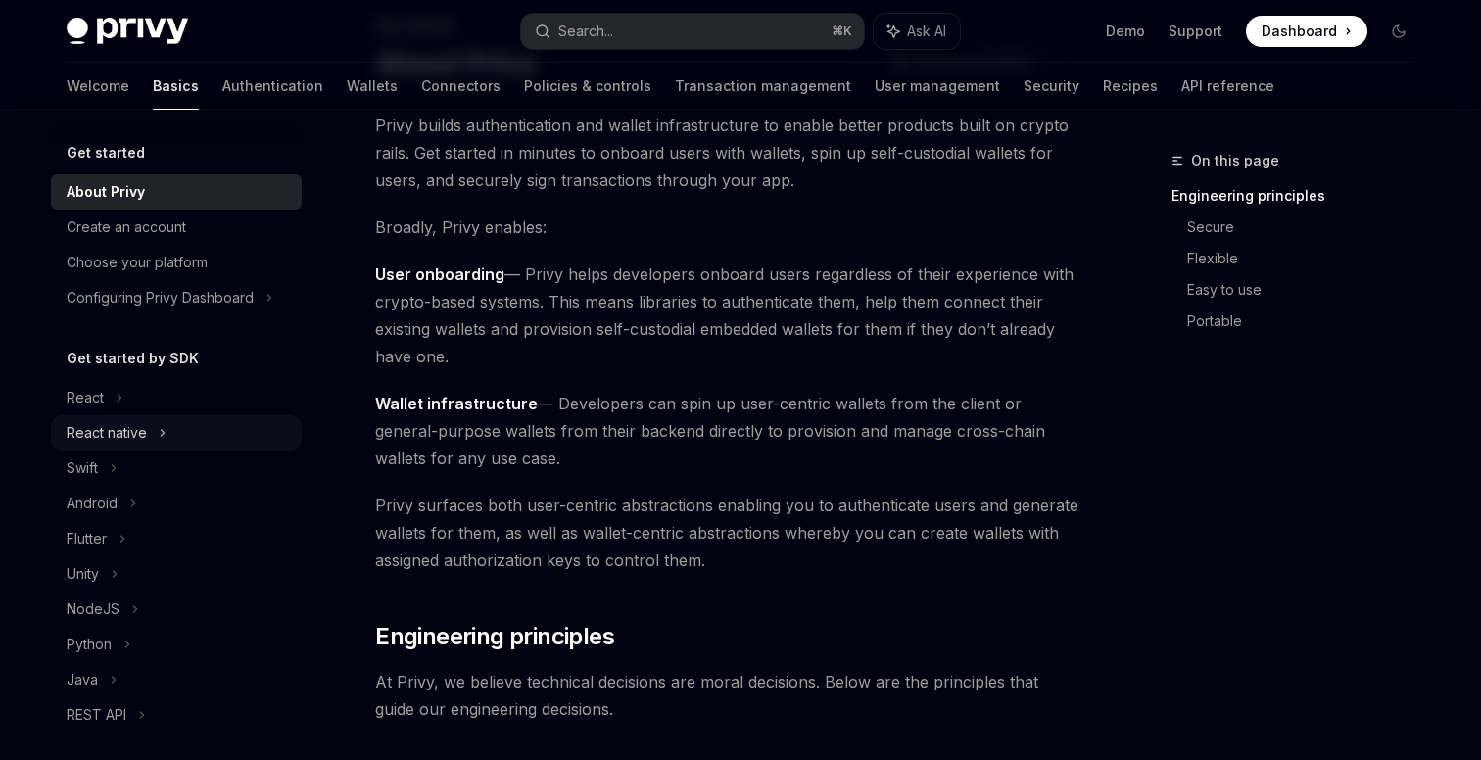
scroll to position [136, 0]
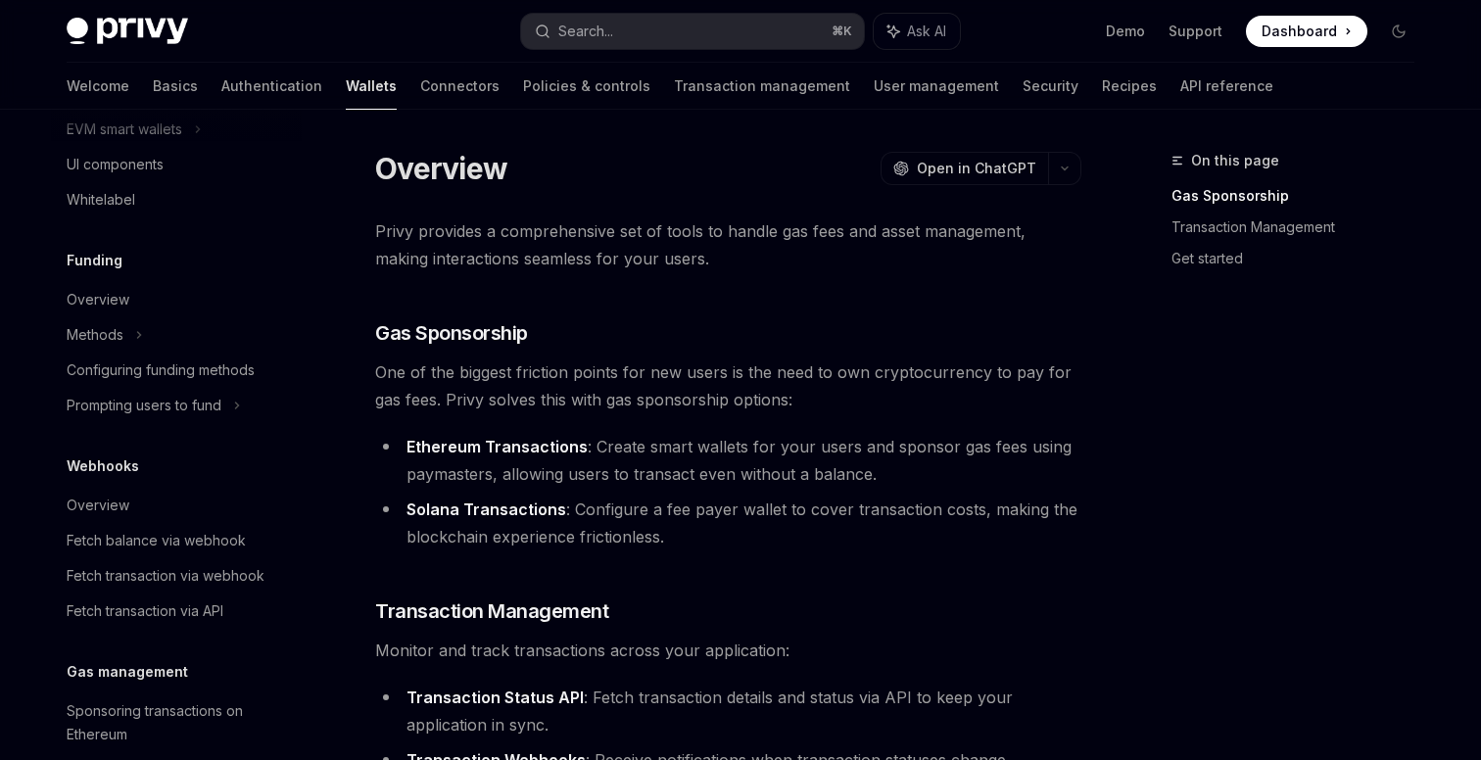
scroll to position [935, 0]
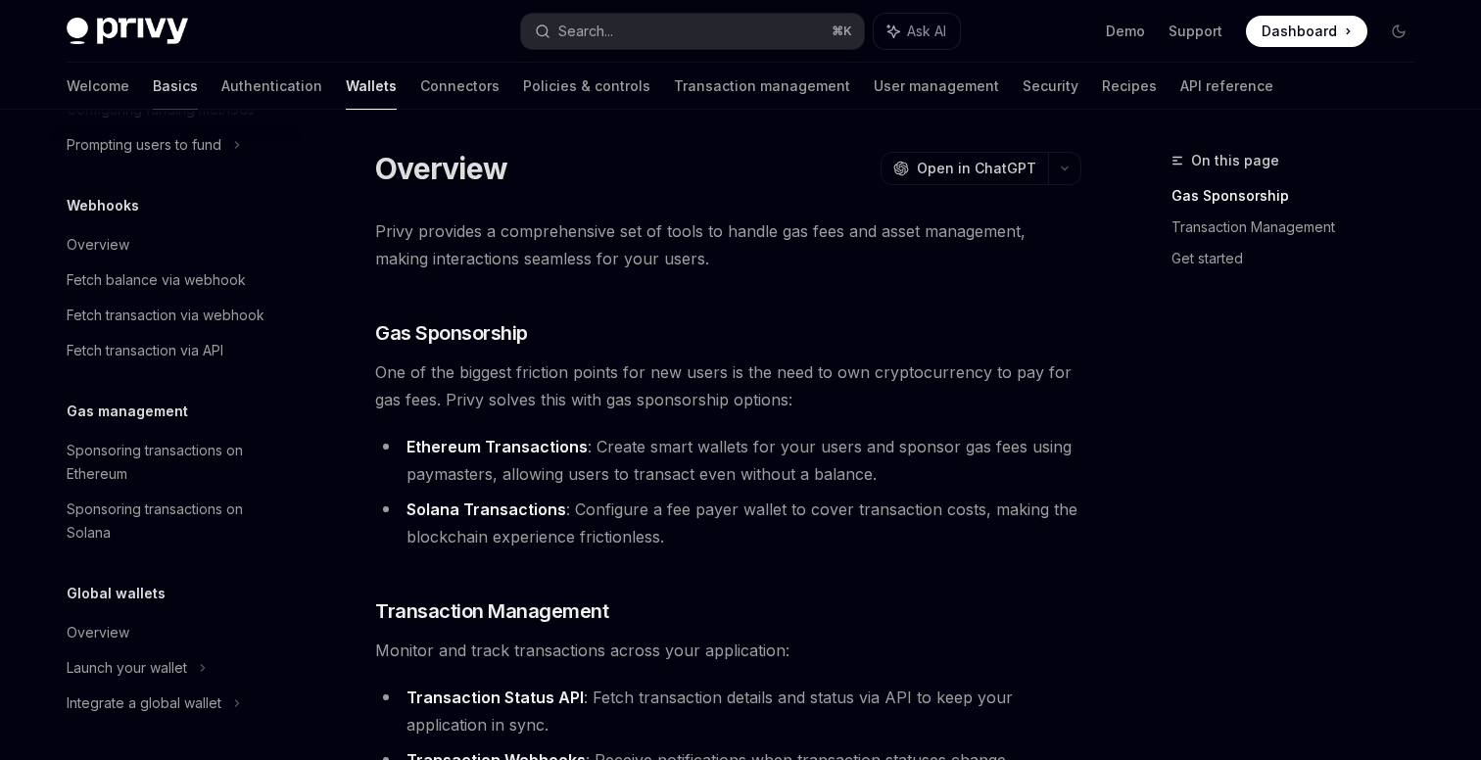
click at [153, 93] on link "Basics" at bounding box center [175, 86] width 45 height 47
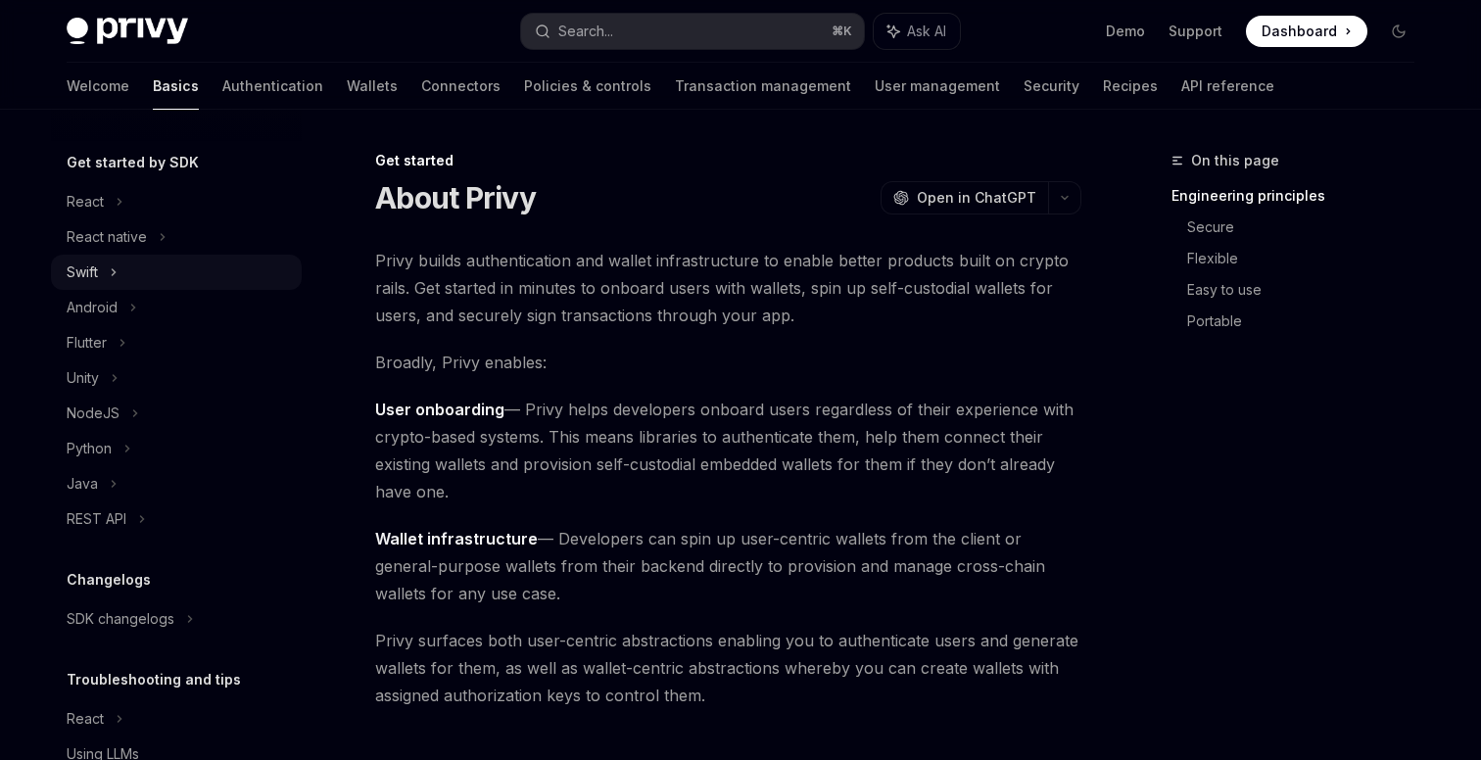
scroll to position [198, 0]
click at [91, 373] on div "Unity" at bounding box center [83, 376] width 32 height 24
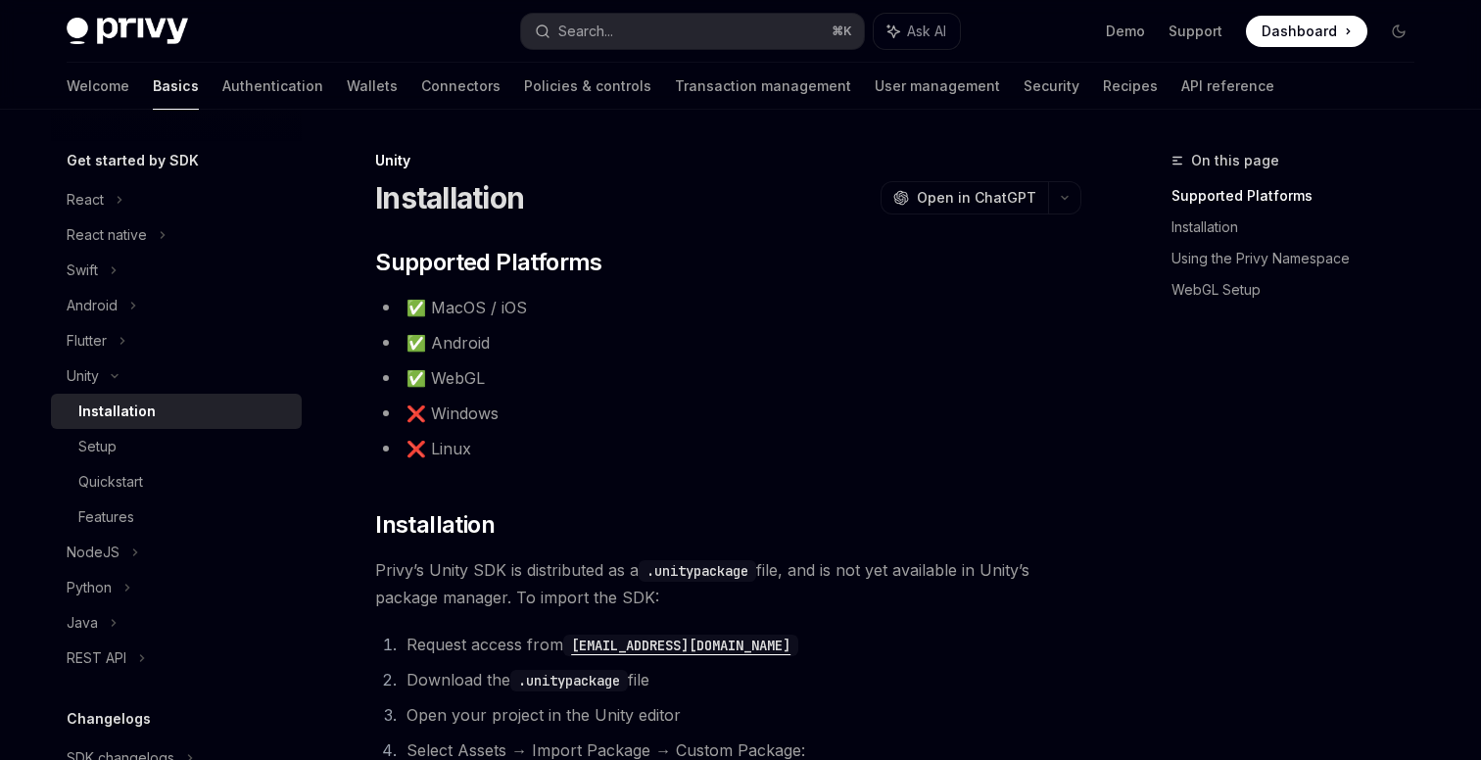
click at [781, 453] on li "❌ Linux" at bounding box center [728, 448] width 706 height 27
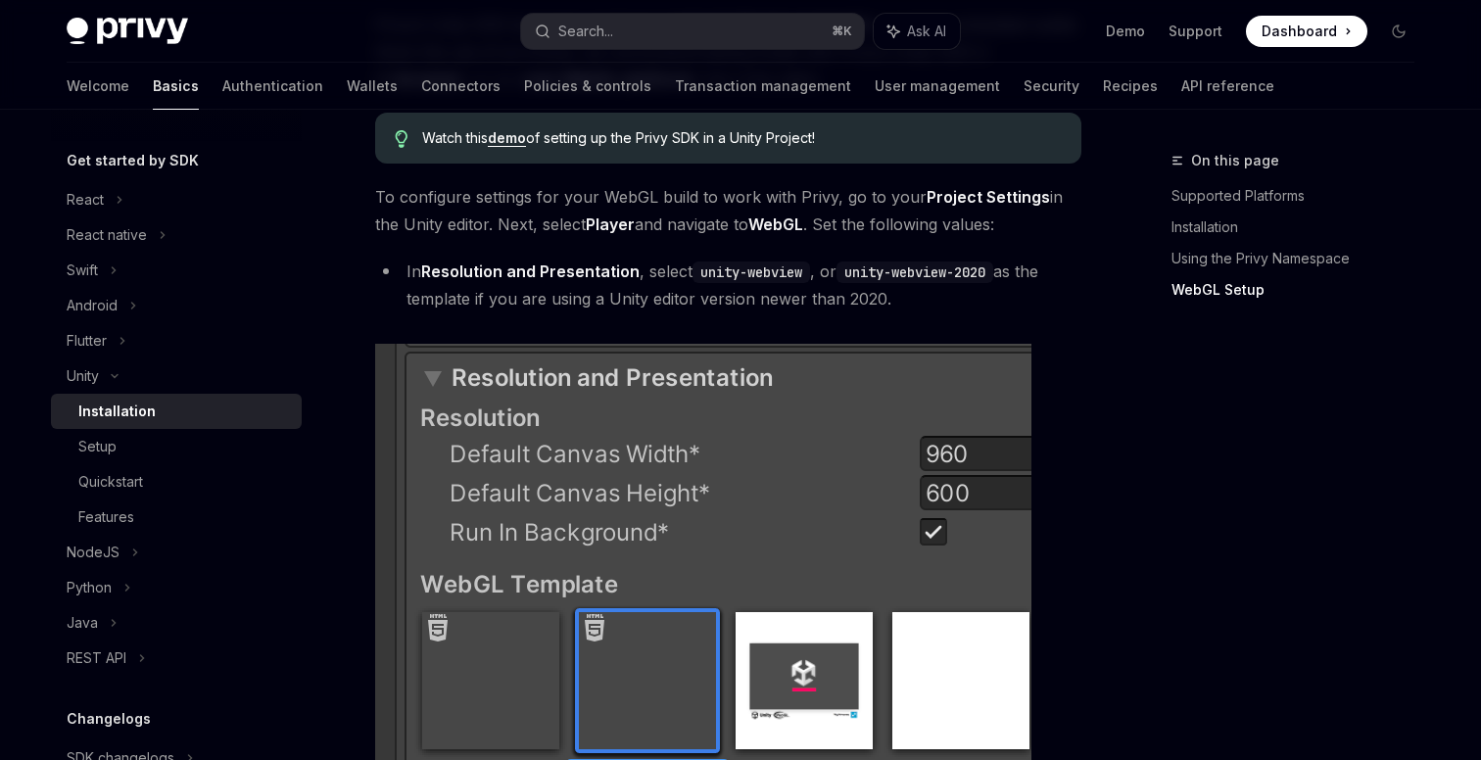
scroll to position [1763, 0]
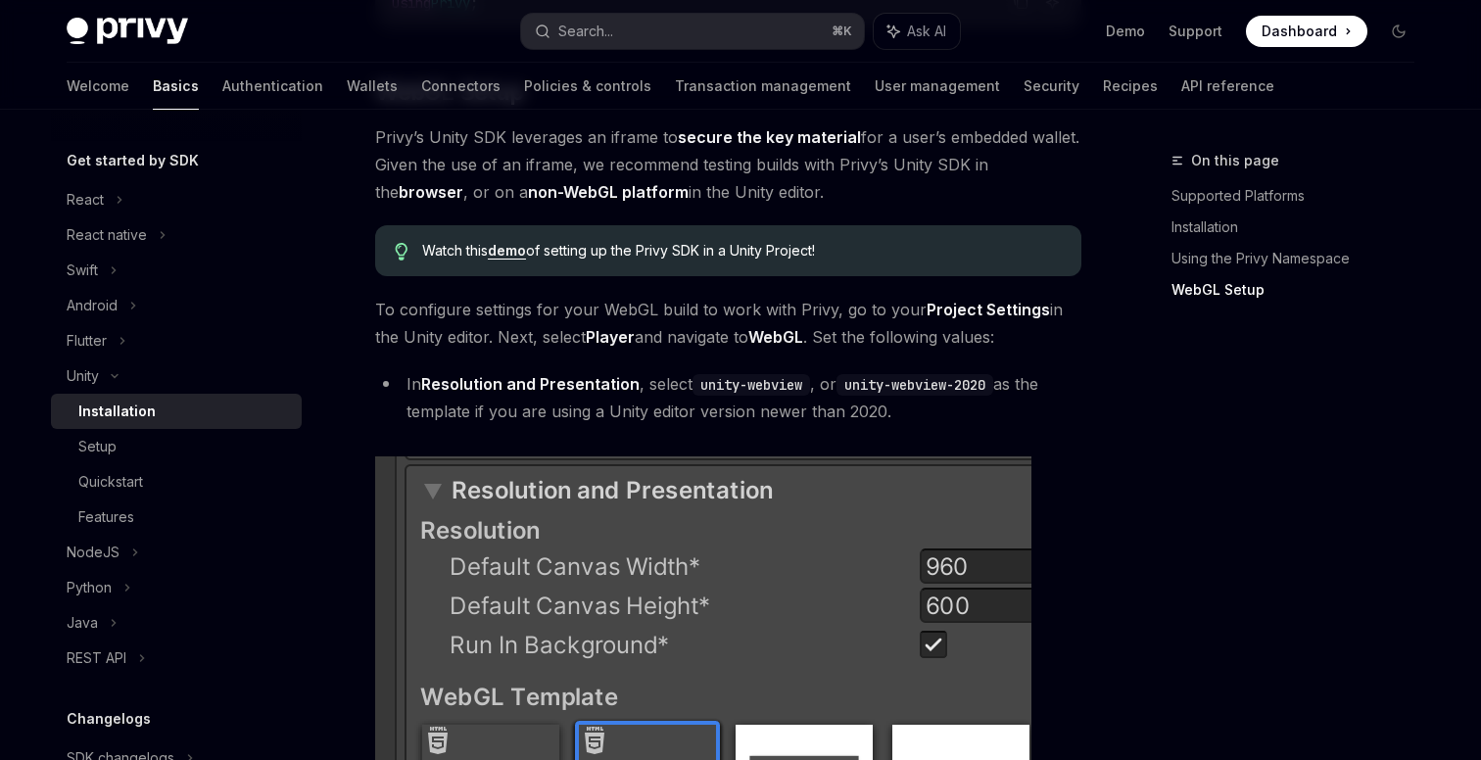
click at [202, 424] on link "Installation" at bounding box center [176, 411] width 251 height 35
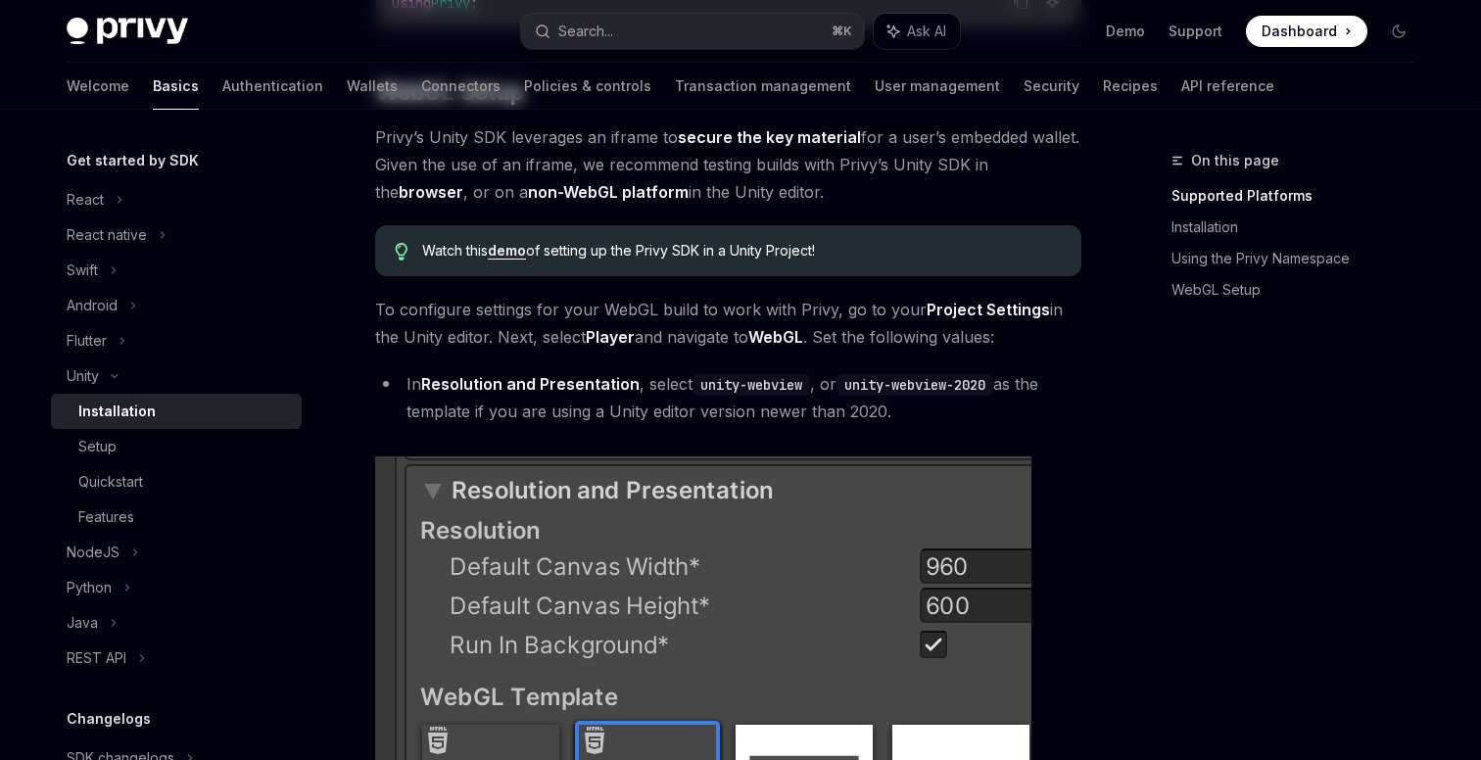
scroll to position [0, 0]
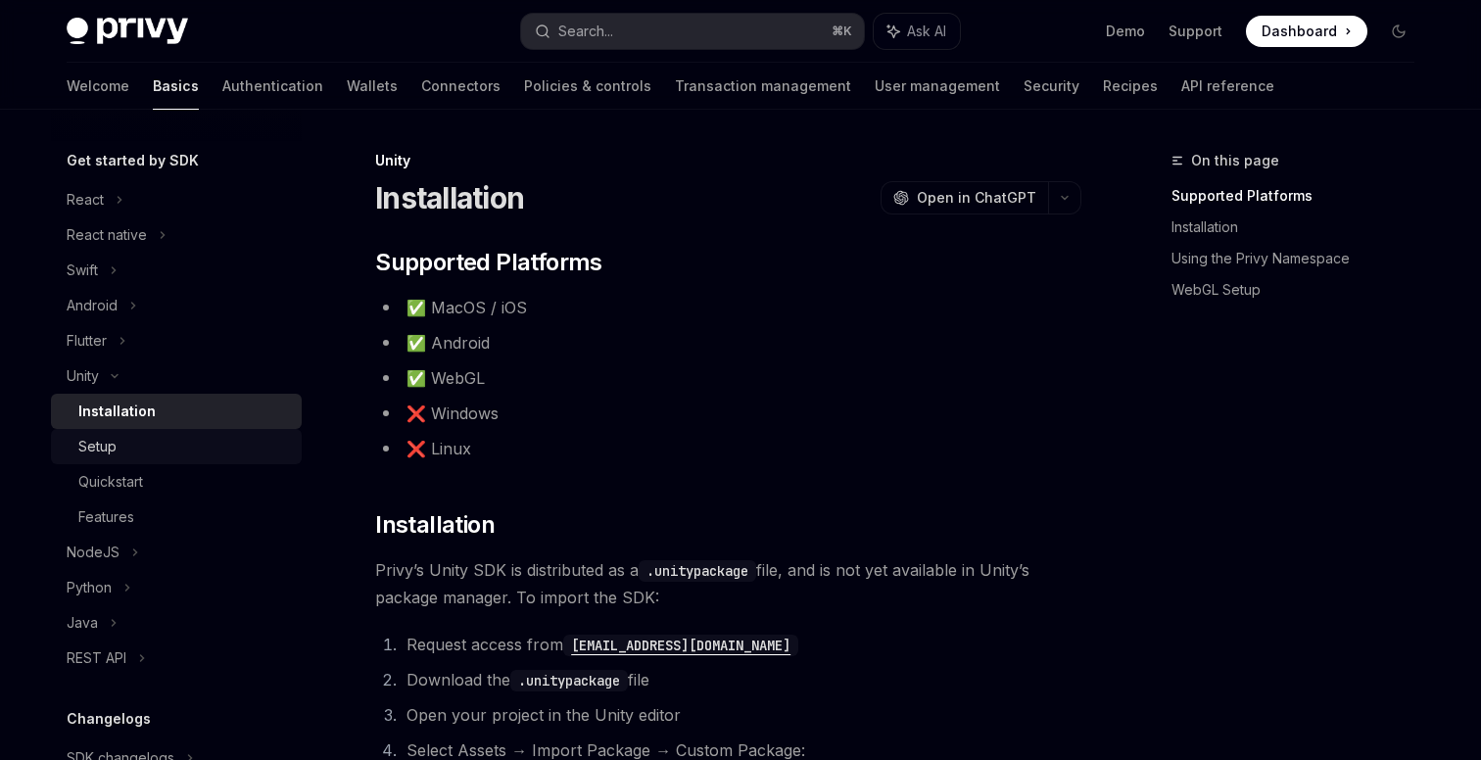
click at [179, 457] on div "Setup" at bounding box center [184, 447] width 212 height 24
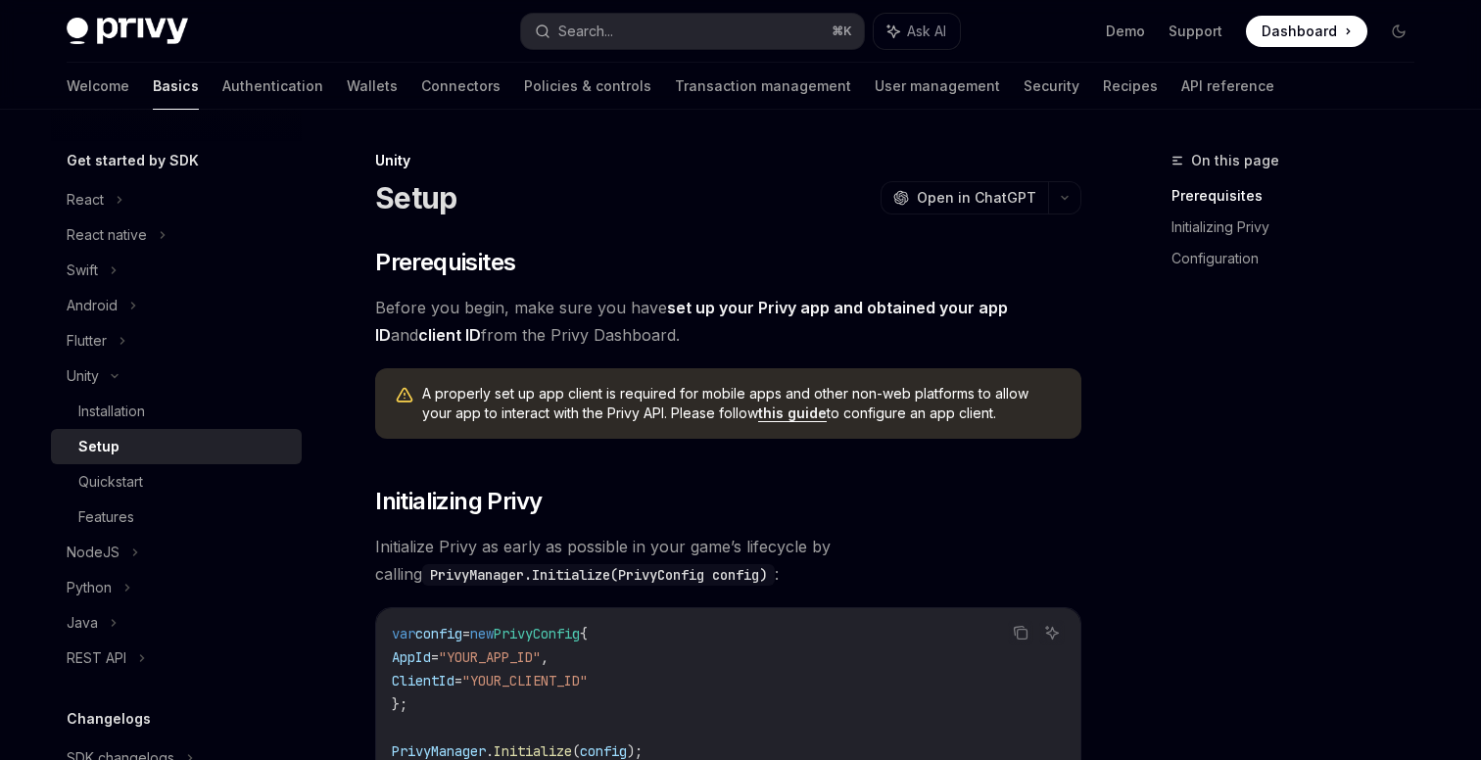
click at [198, 430] on link "Setup" at bounding box center [176, 446] width 251 height 35
click at [206, 412] on div "Installation" at bounding box center [184, 412] width 212 height 24
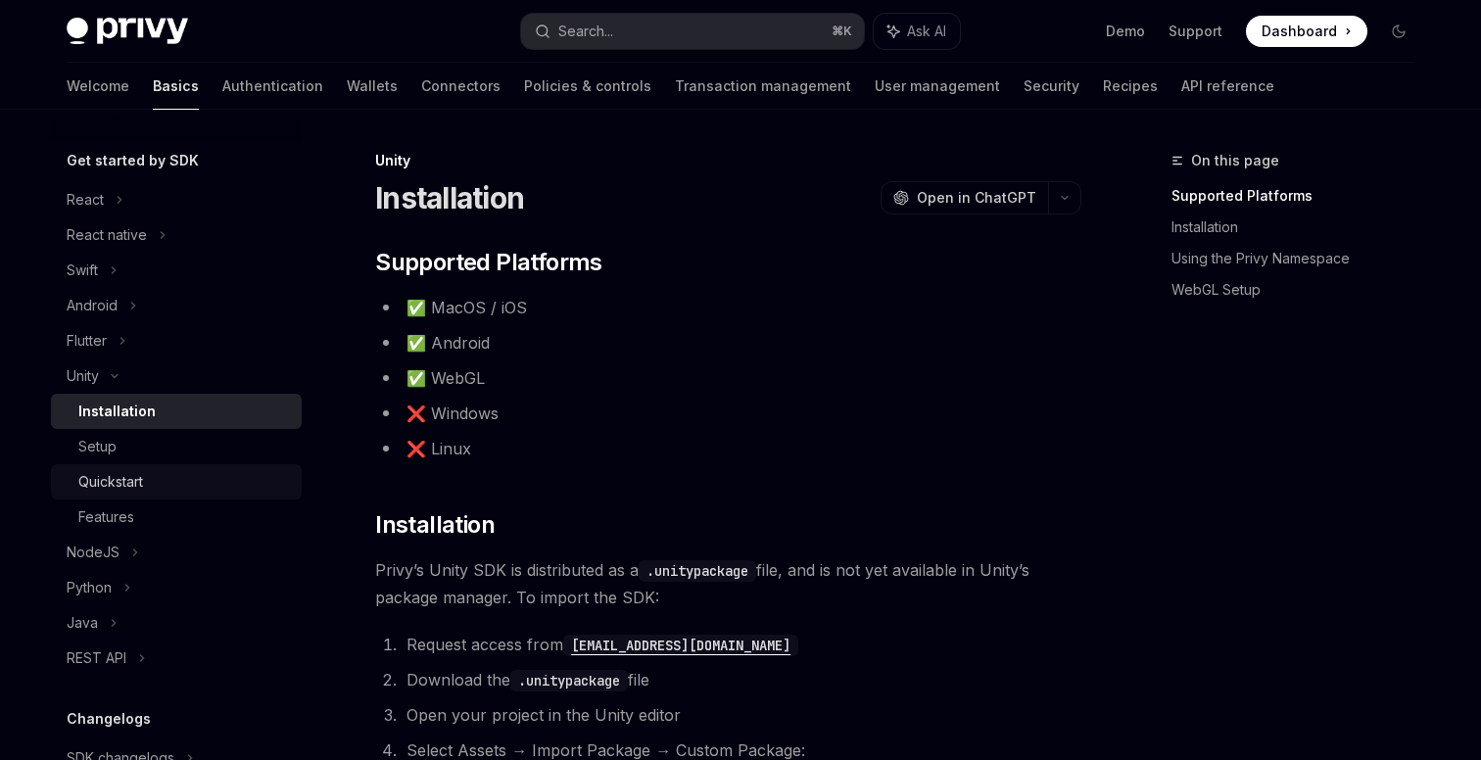
click at [195, 486] on div "Quickstart" at bounding box center [184, 482] width 212 height 24
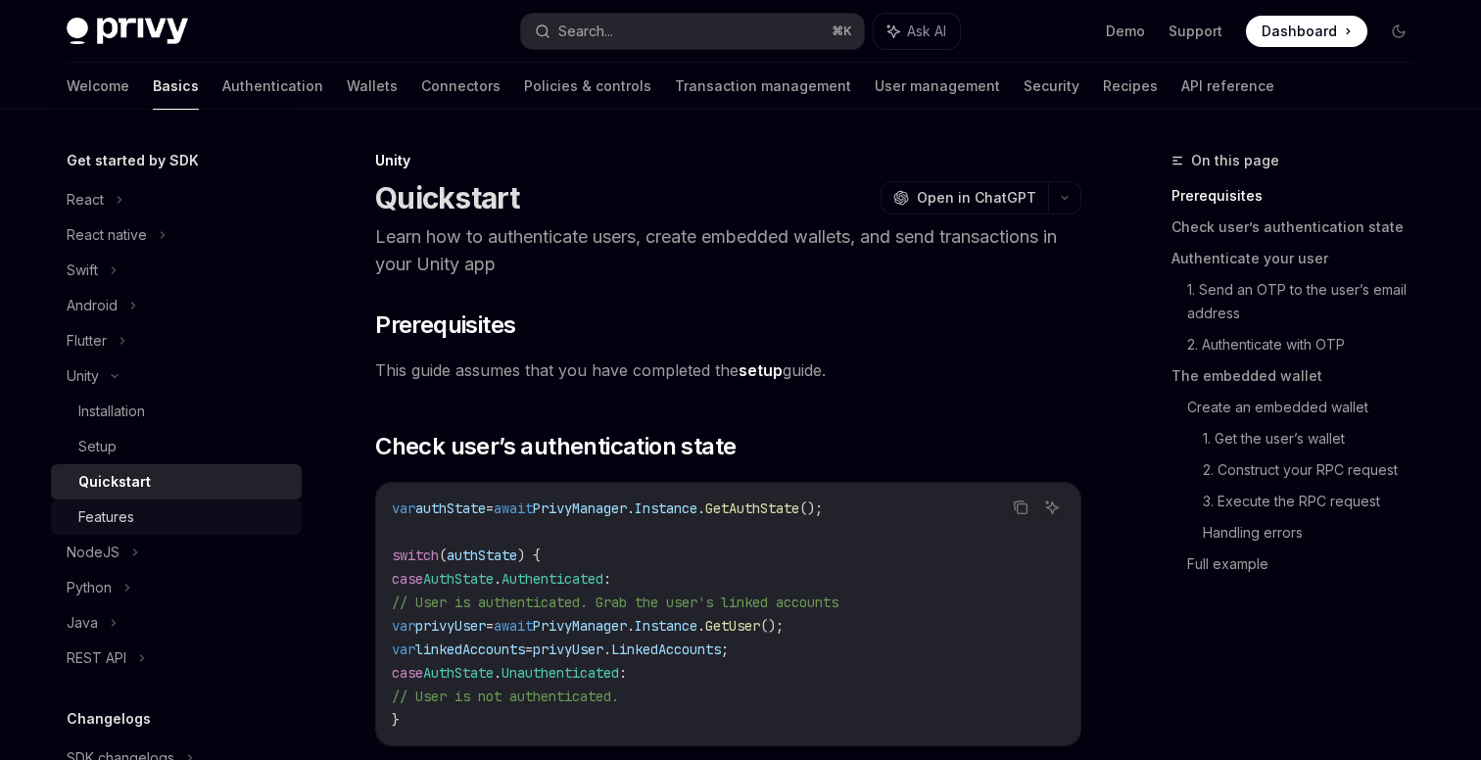
click at [184, 512] on div "Features" at bounding box center [184, 517] width 212 height 24
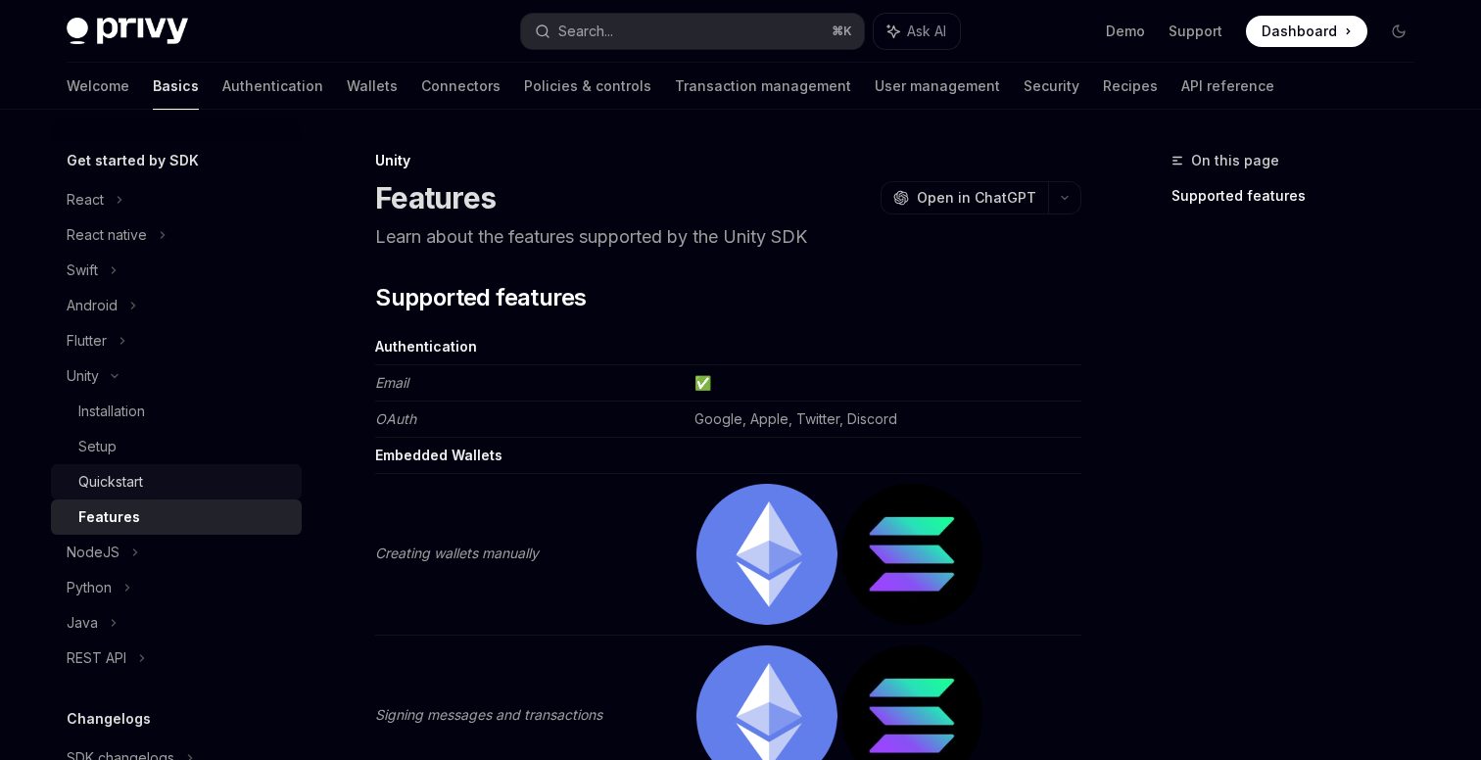
click at [162, 485] on div "Quickstart" at bounding box center [184, 482] width 212 height 24
type textarea "*"
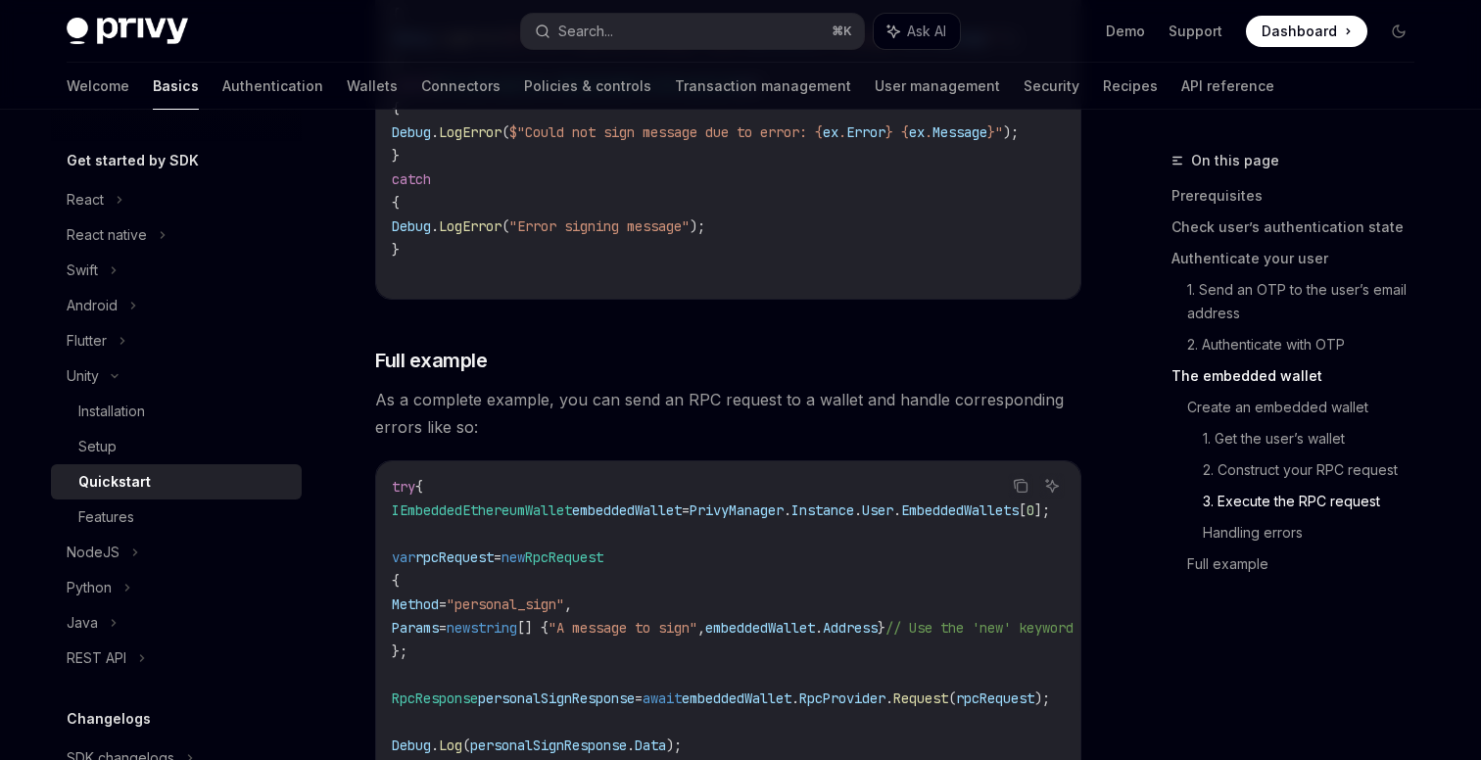
scroll to position [5920, 0]
